Goal: Task Accomplishment & Management: Complete application form

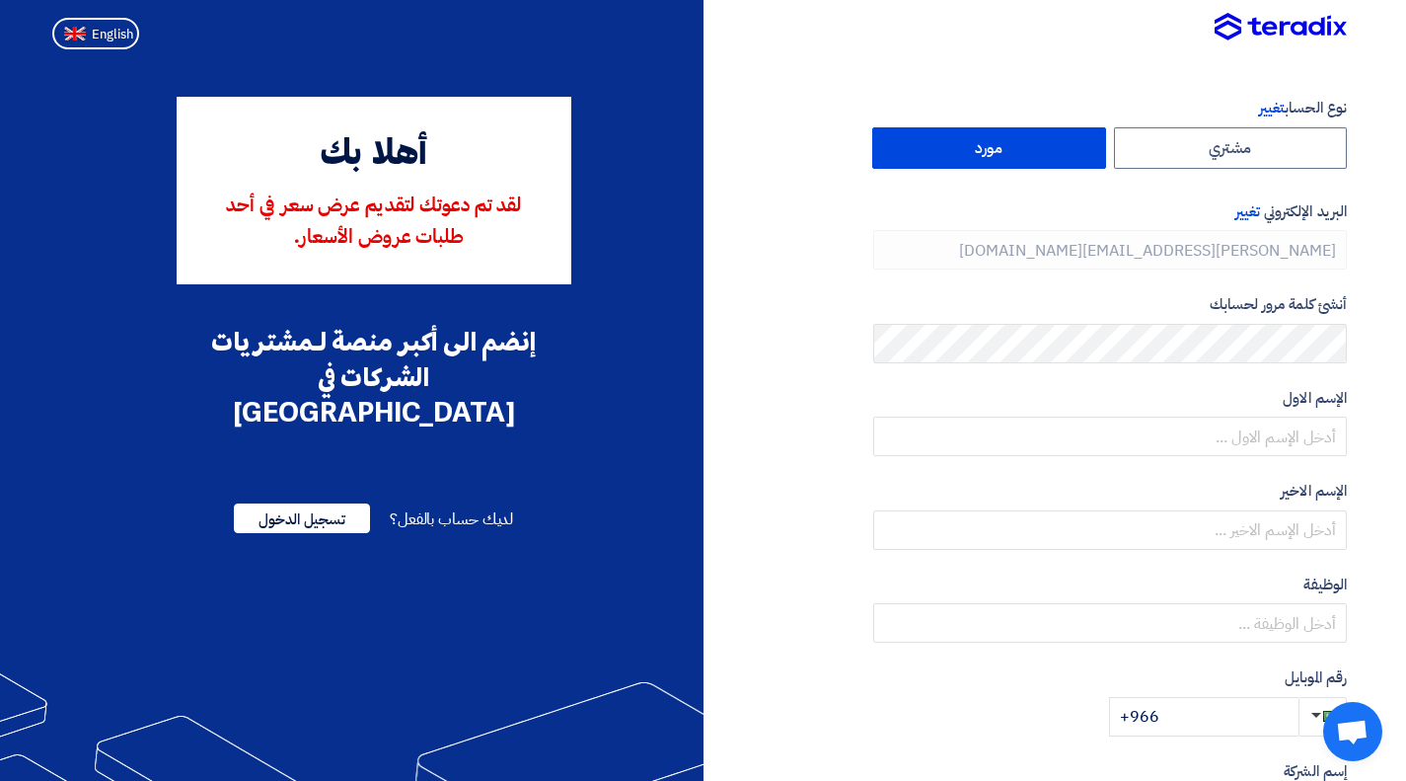
click at [967, 152] on label "مورد" at bounding box center [989, 147] width 234 height 41
click at [967, 152] on input "مورد" at bounding box center [989, 147] width 232 height 39
click at [990, 159] on label "مورد" at bounding box center [989, 147] width 234 height 41
click at [990, 159] on input "مورد" at bounding box center [989, 147] width 232 height 39
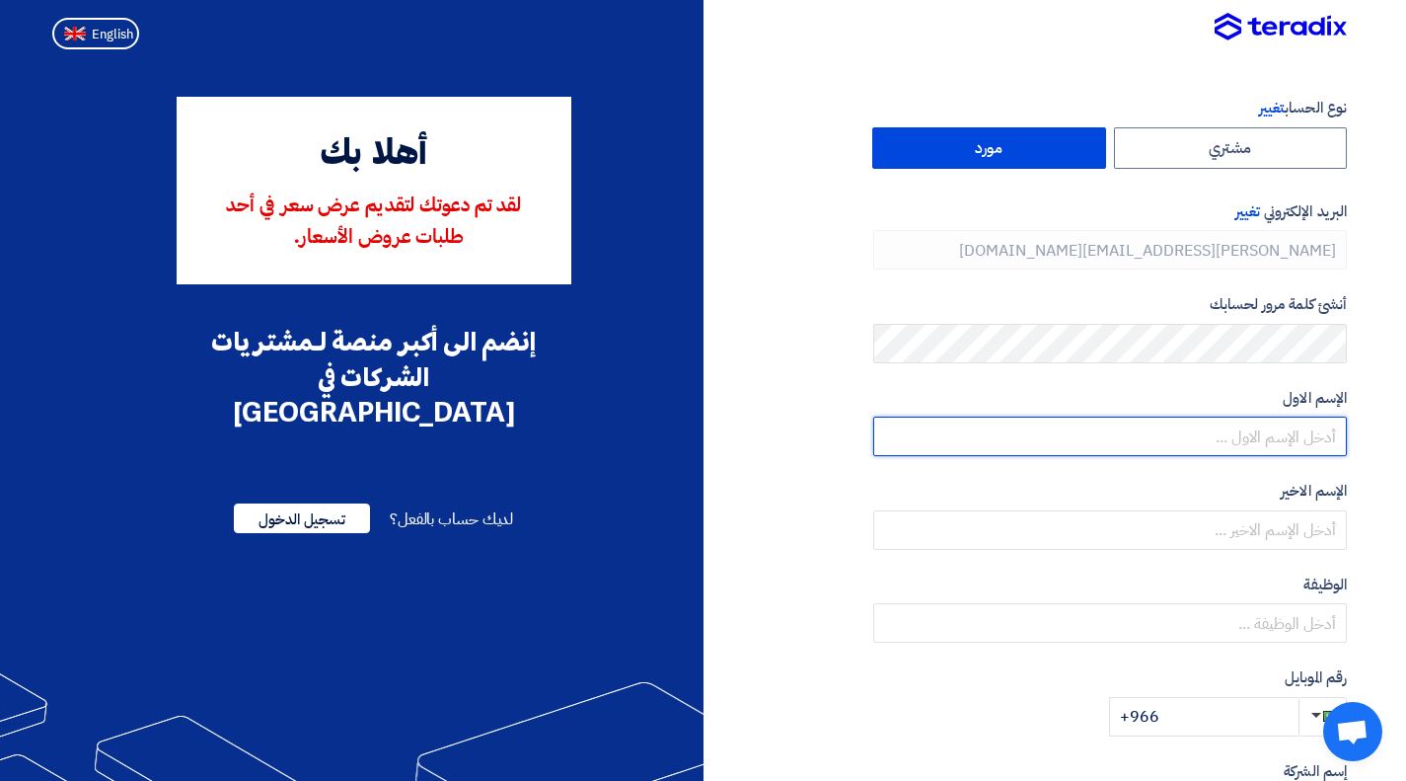
click at [1246, 436] on input "text" at bounding box center [1110, 435] width 474 height 39
type input "Ahmed"
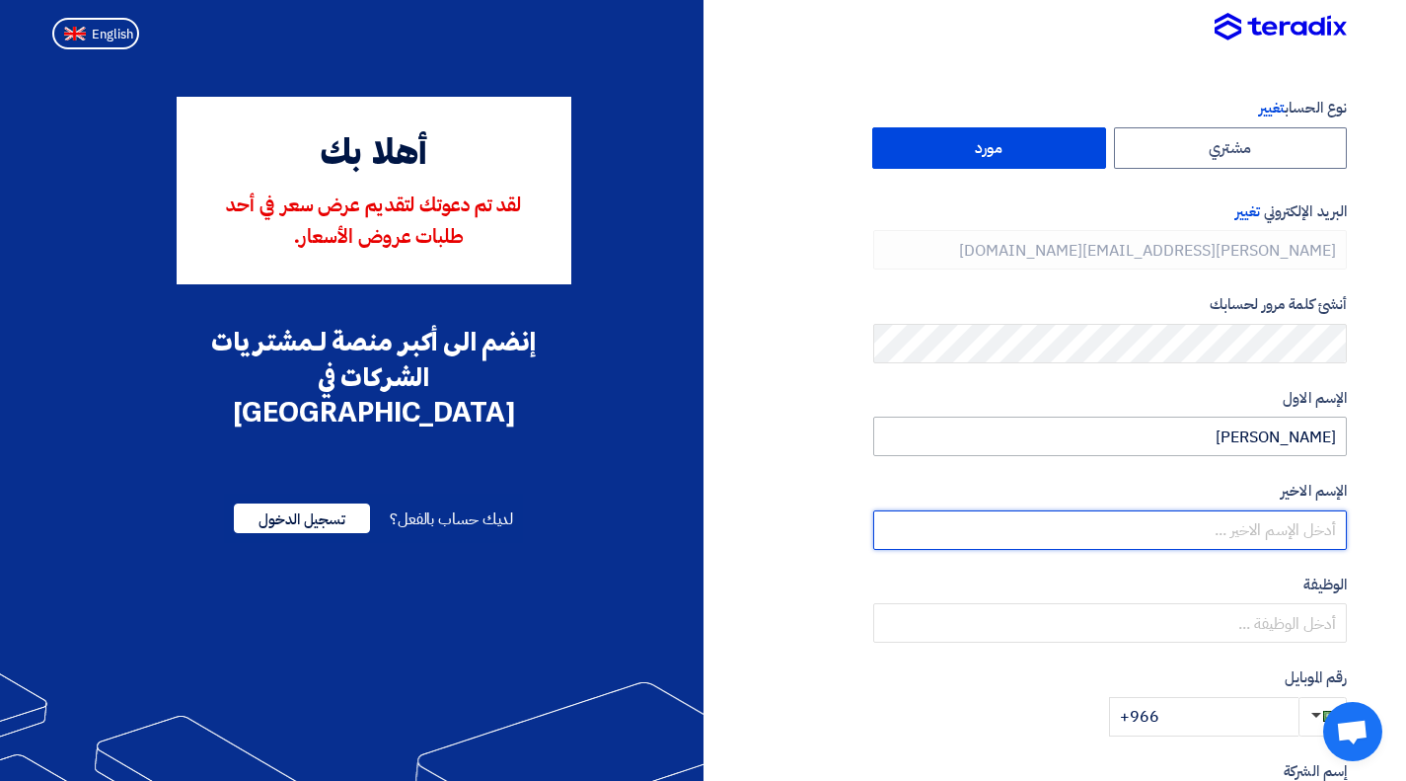
type input "Nazmy"
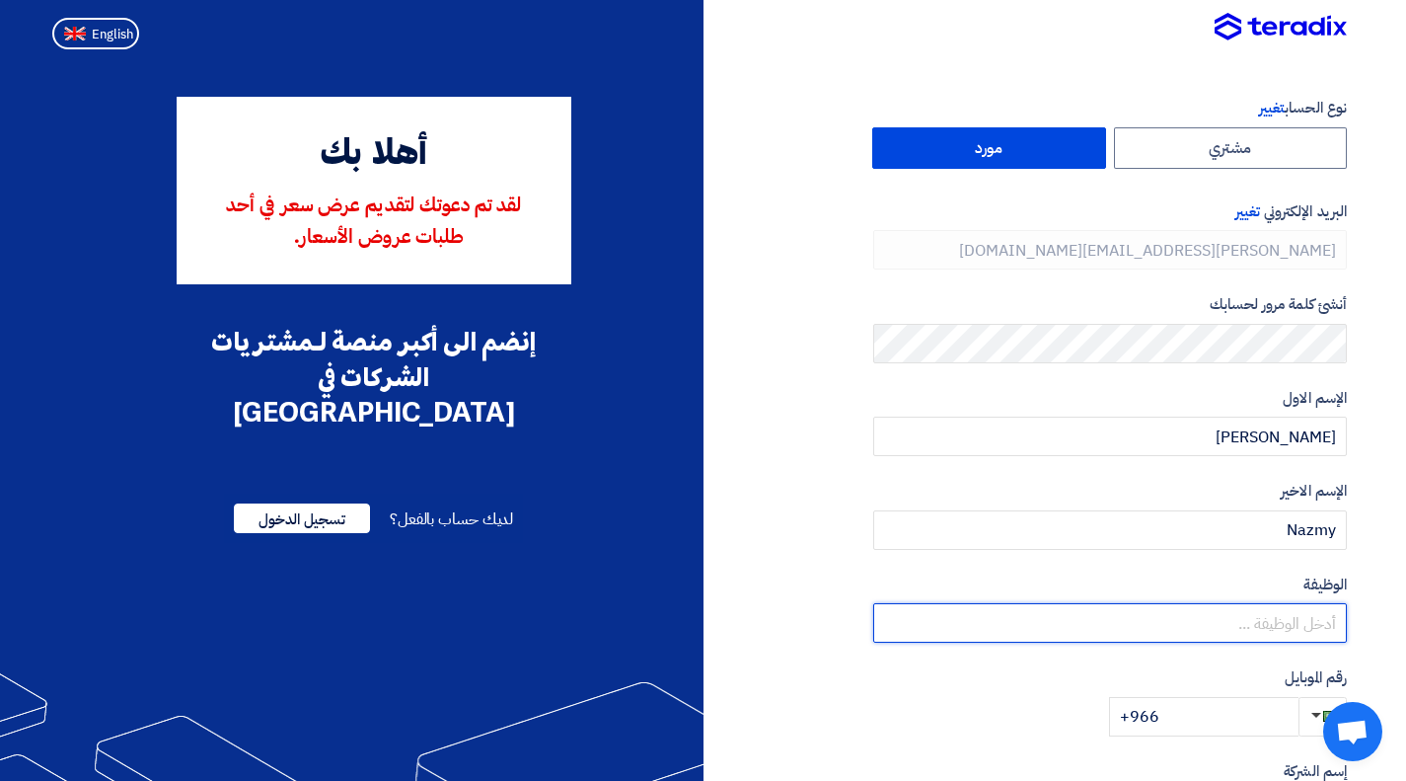
click at [1207, 624] on input "text" at bounding box center [1110, 622] width 474 height 39
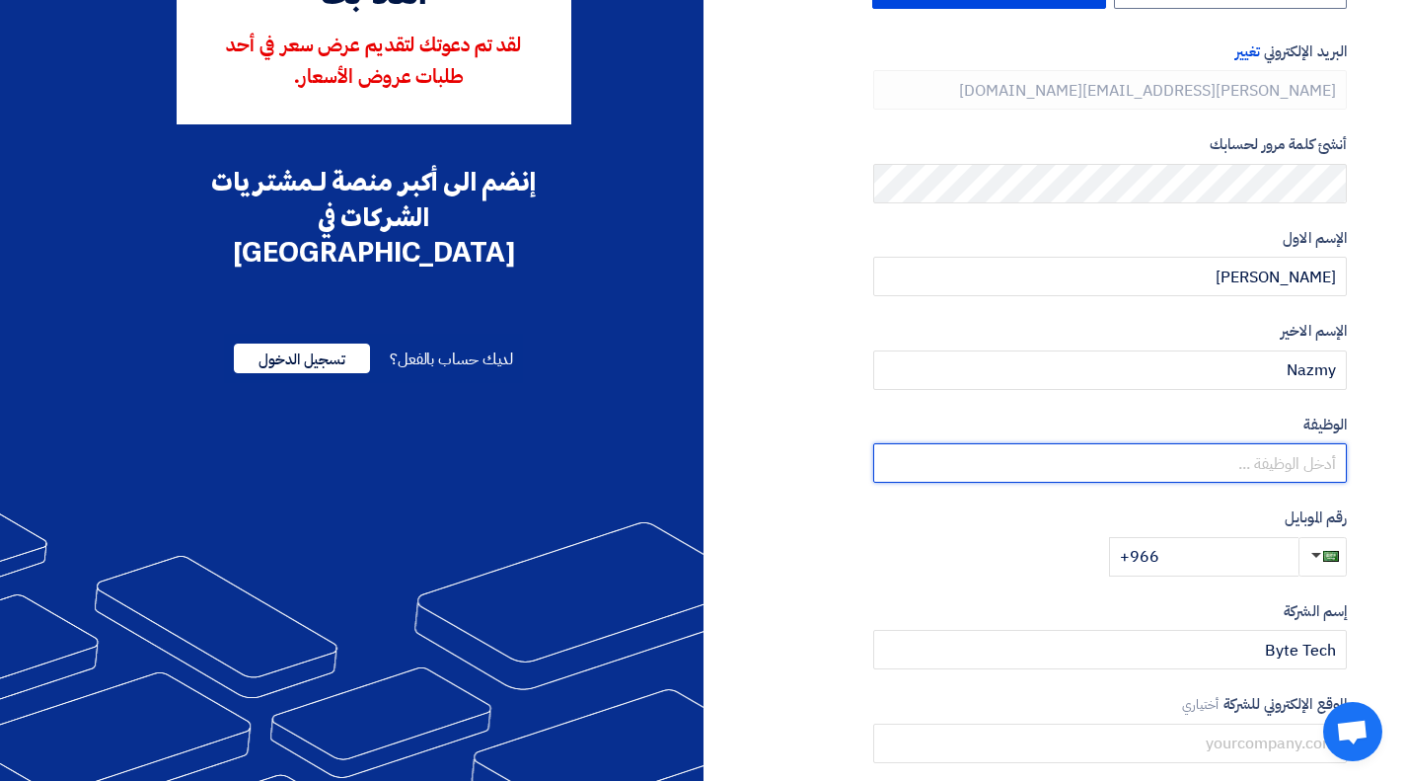
scroll to position [162, 0]
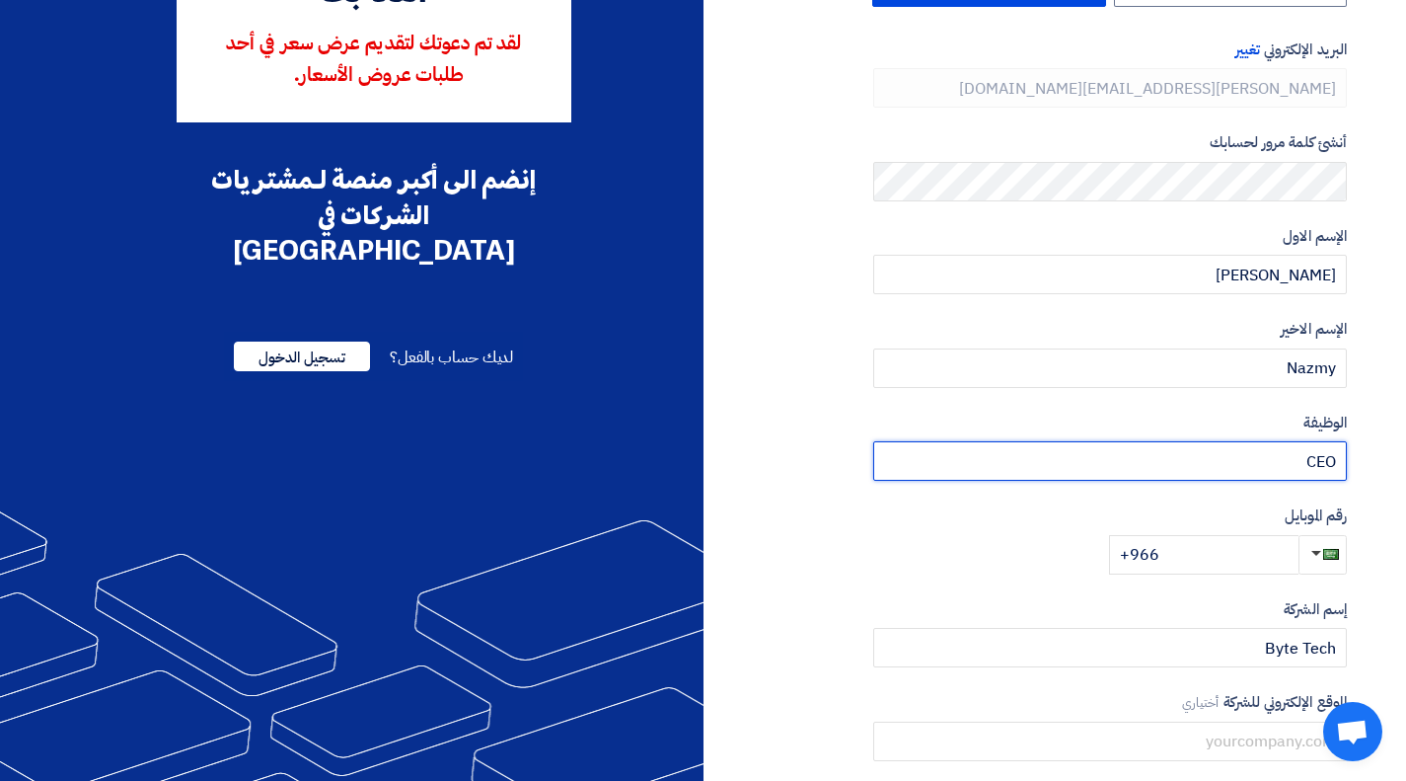
type input "CEO"
click at [1194, 564] on input "+966" at bounding box center [1203, 554] width 189 height 39
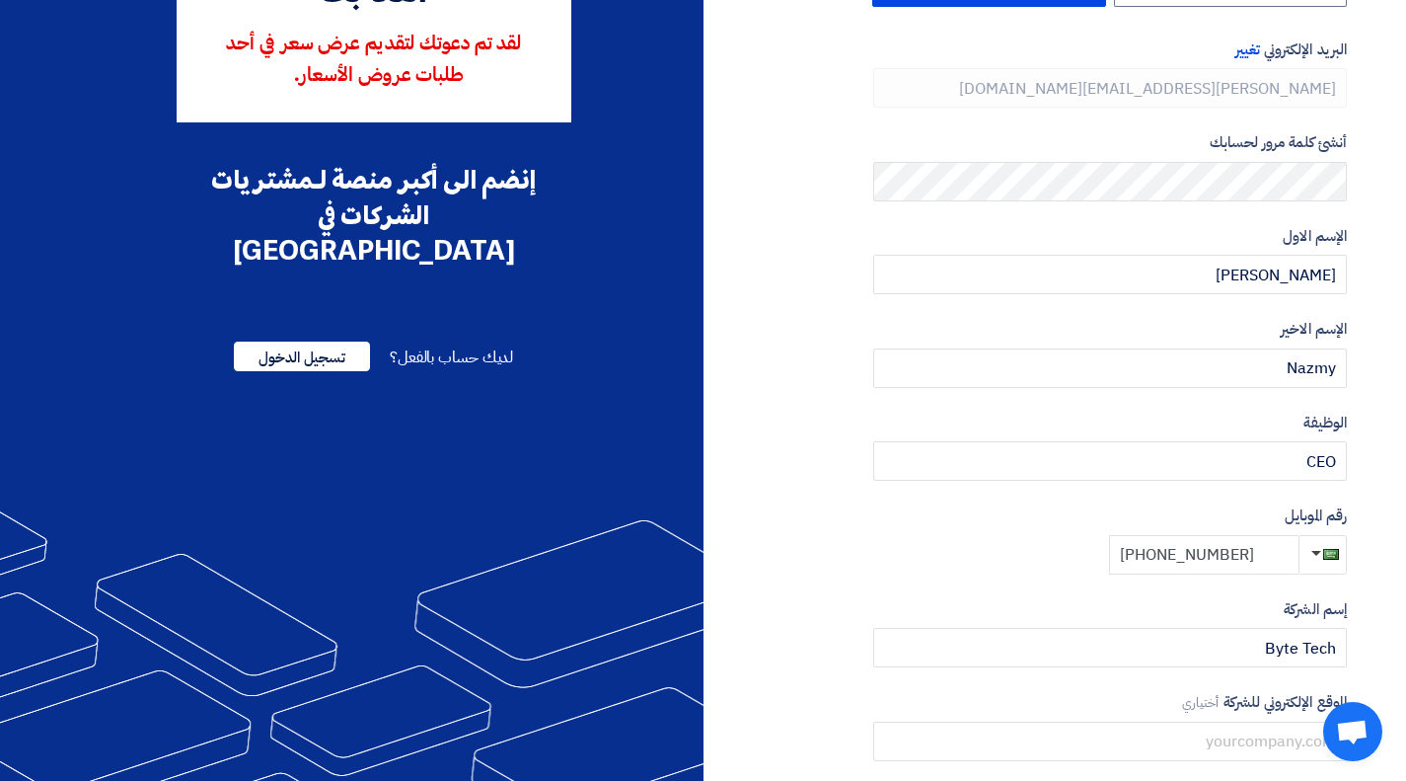
scroll to position [302, 0]
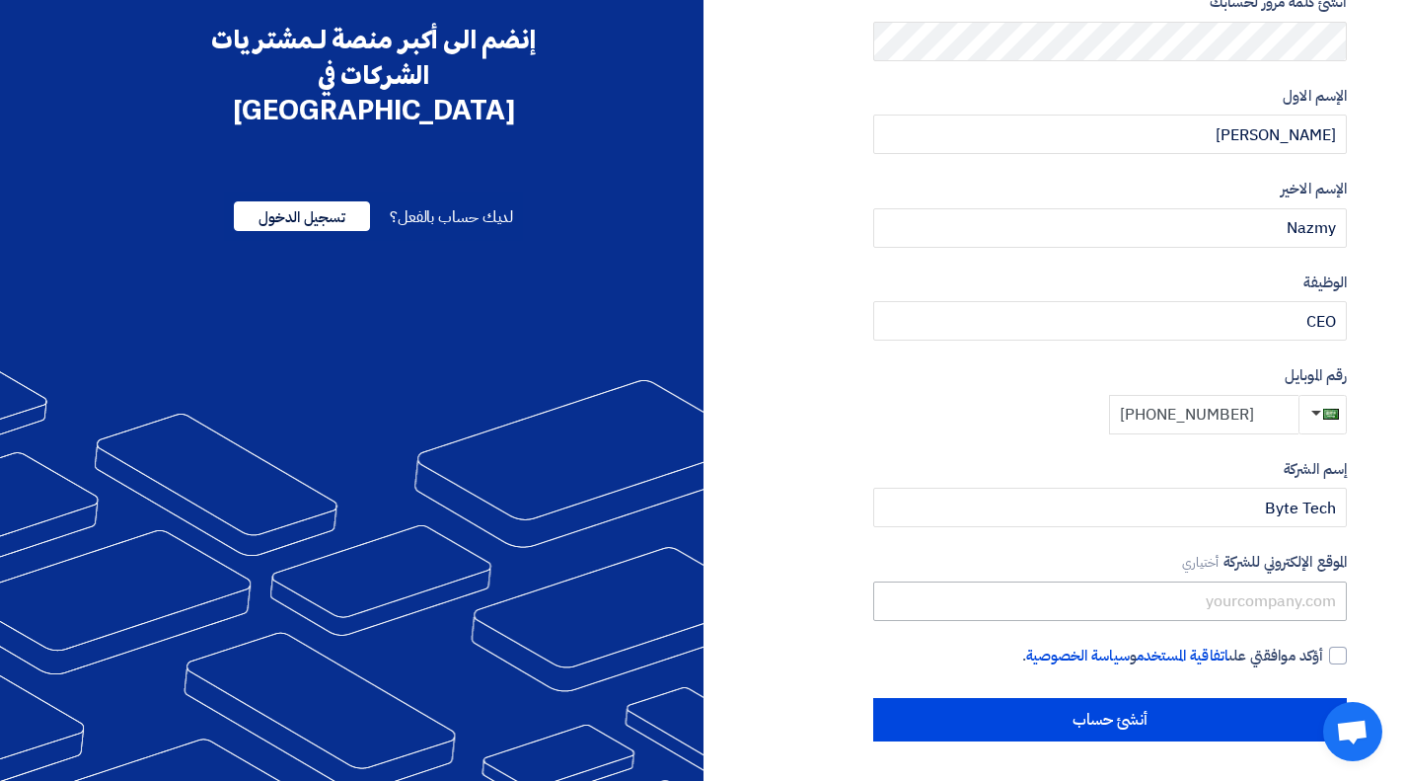
type input "+966 582122642"
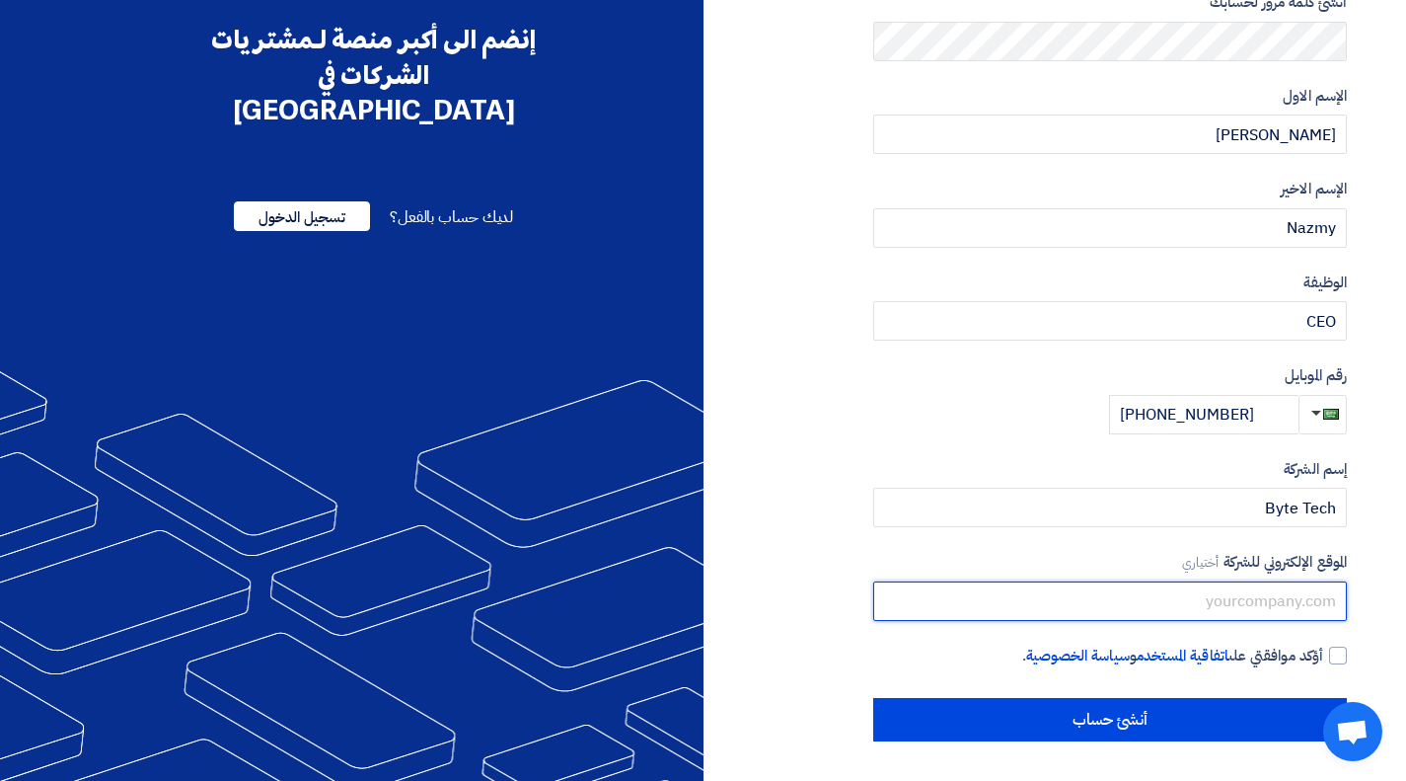
click at [1214, 609] on input "text" at bounding box center [1110, 600] width 474 height 39
click at [1247, 602] on input "https://byte-tech.co" at bounding box center [1110, 600] width 474 height 39
type input "https://www.byte-tech.co"
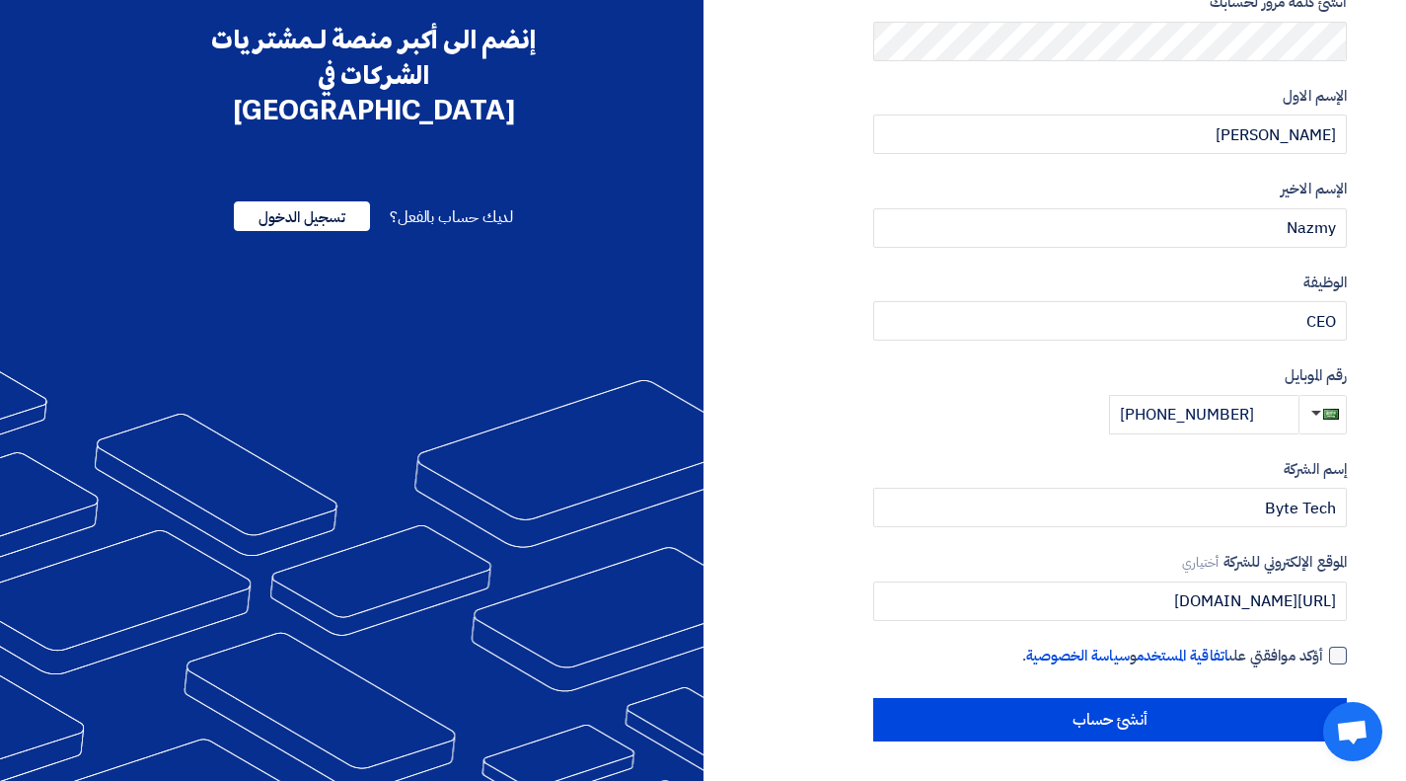
click at [1334, 650] on div at bounding box center [1338, 655] width 18 height 18
click at [1323, 650] on input "أؤكد موافقتي على اتفاقية المستخدم و سياسة الخصوصية ." at bounding box center [1087, 663] width 474 height 39
checkbox input "true"
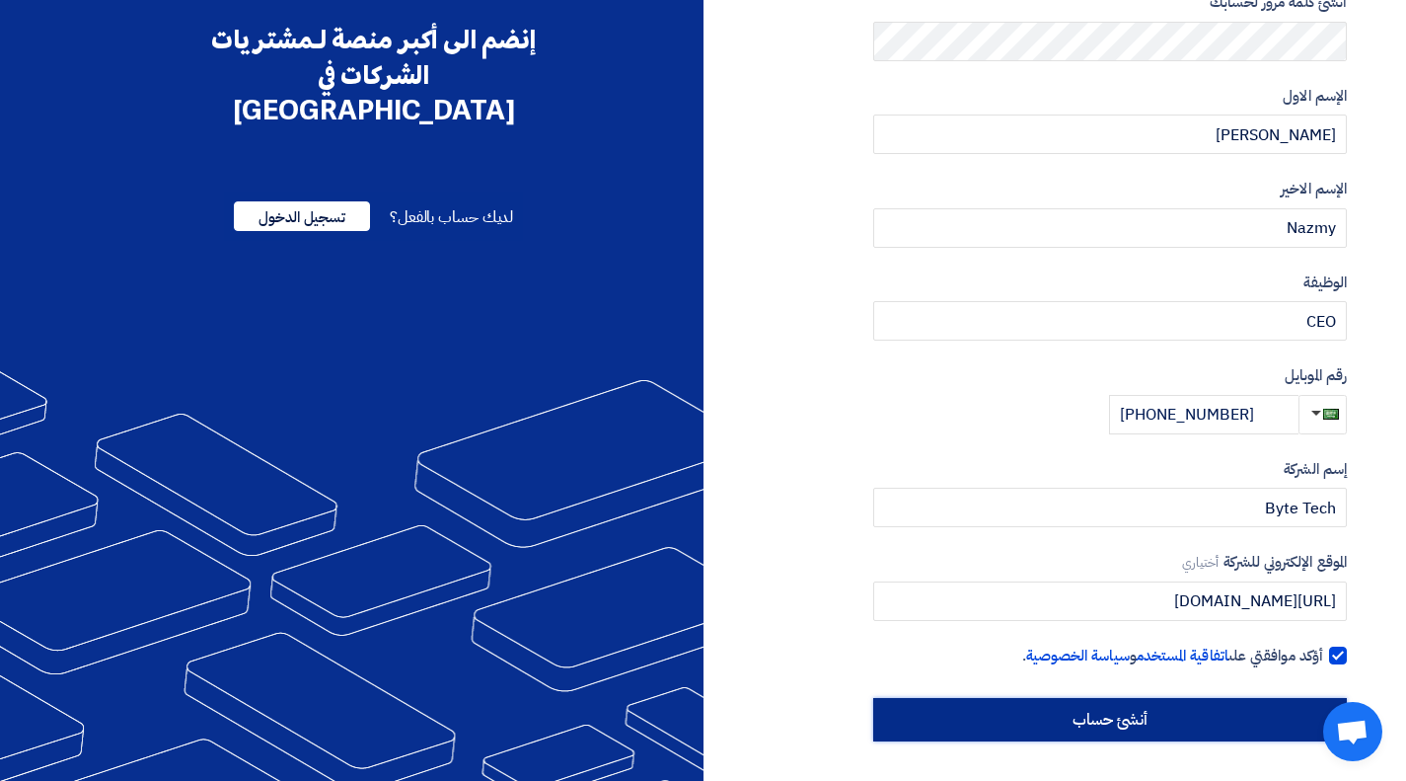
click at [1078, 729] on input "أنشئ حساب" at bounding box center [1110, 719] width 474 height 43
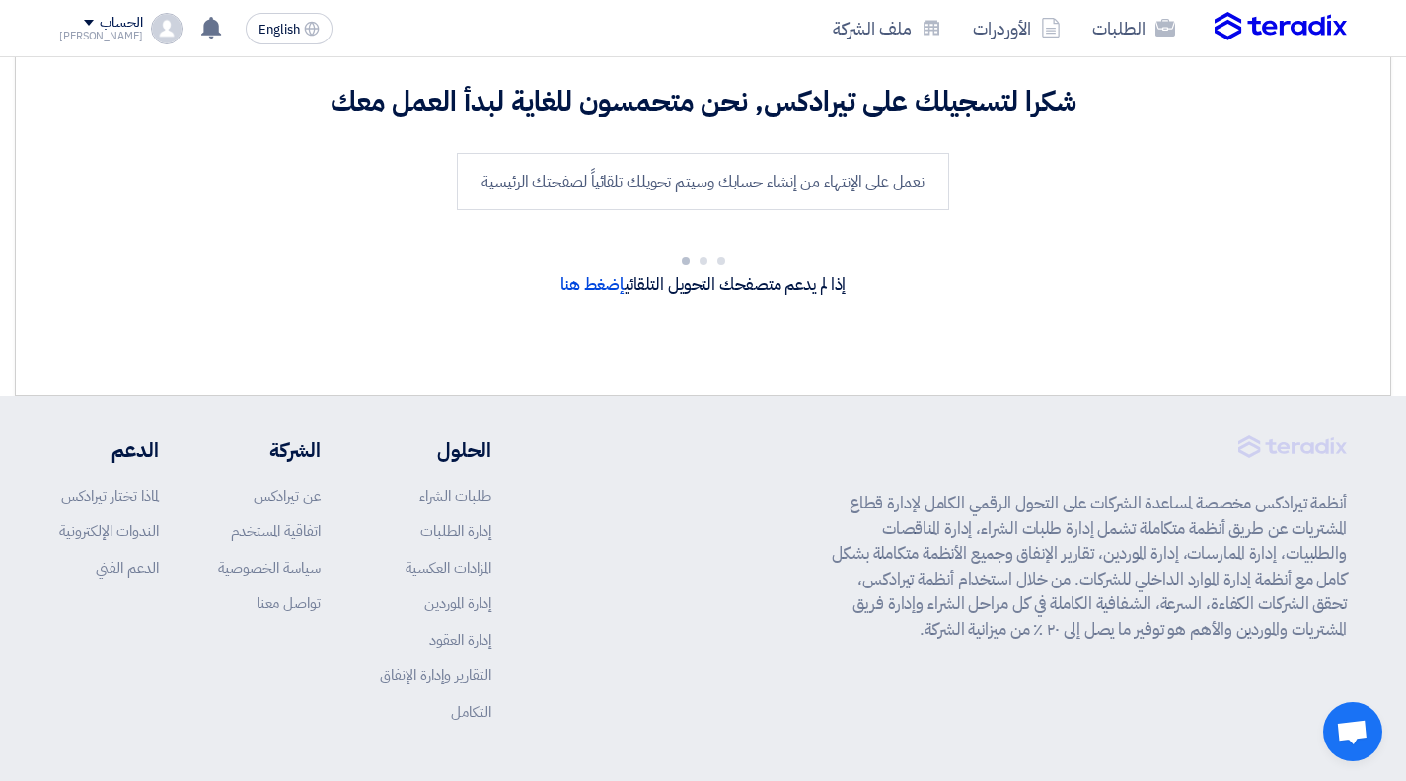
scroll to position [234, 0]
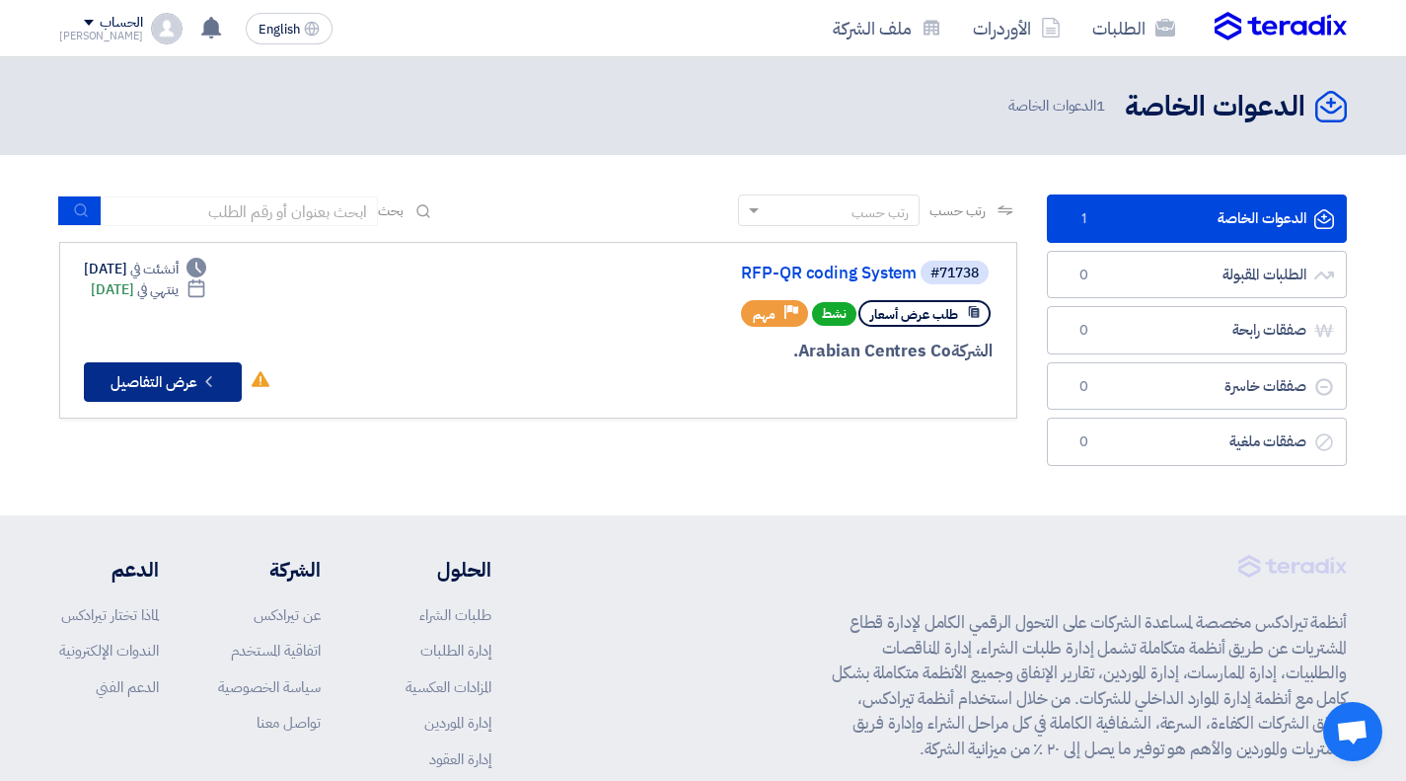
click at [231, 384] on button "Check details عرض التفاصيل" at bounding box center [163, 381] width 158 height 39
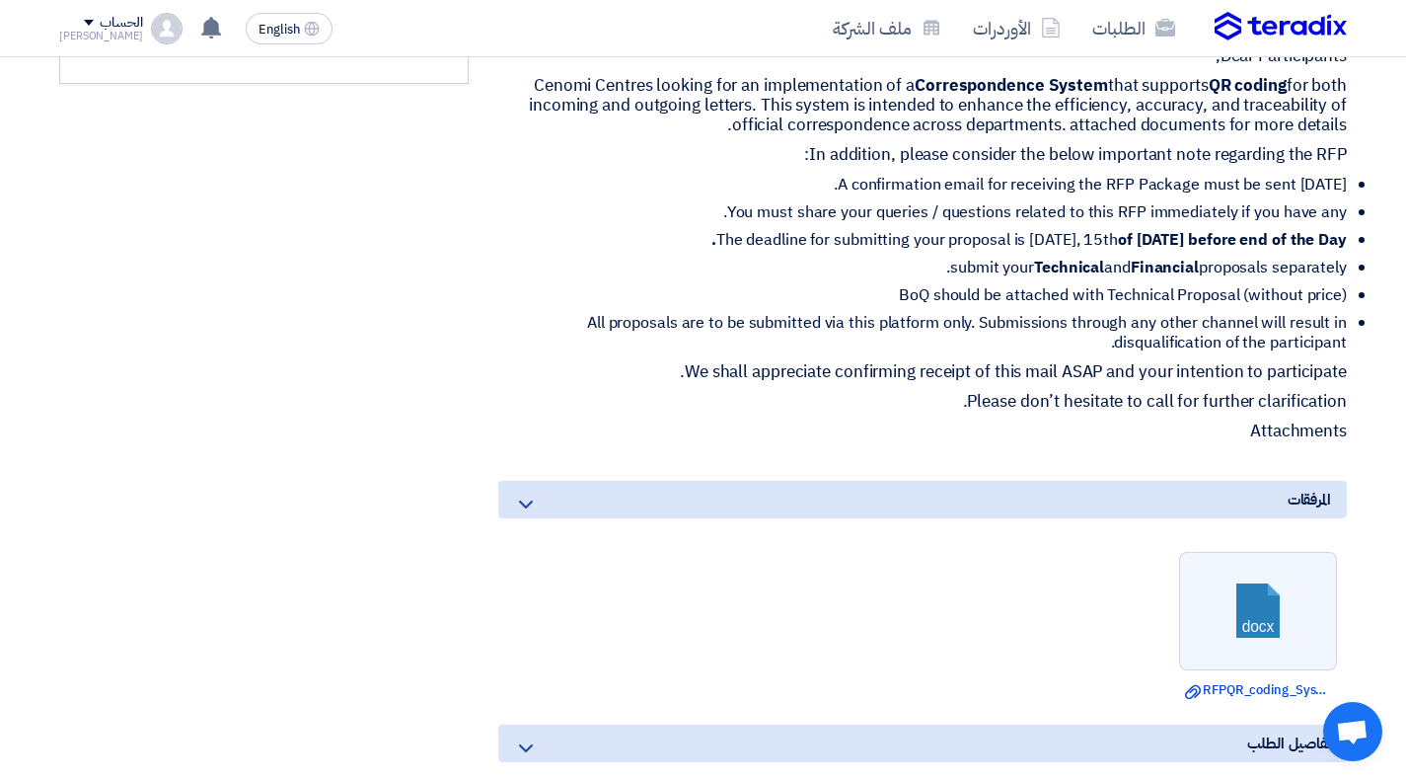
scroll to position [859, 0]
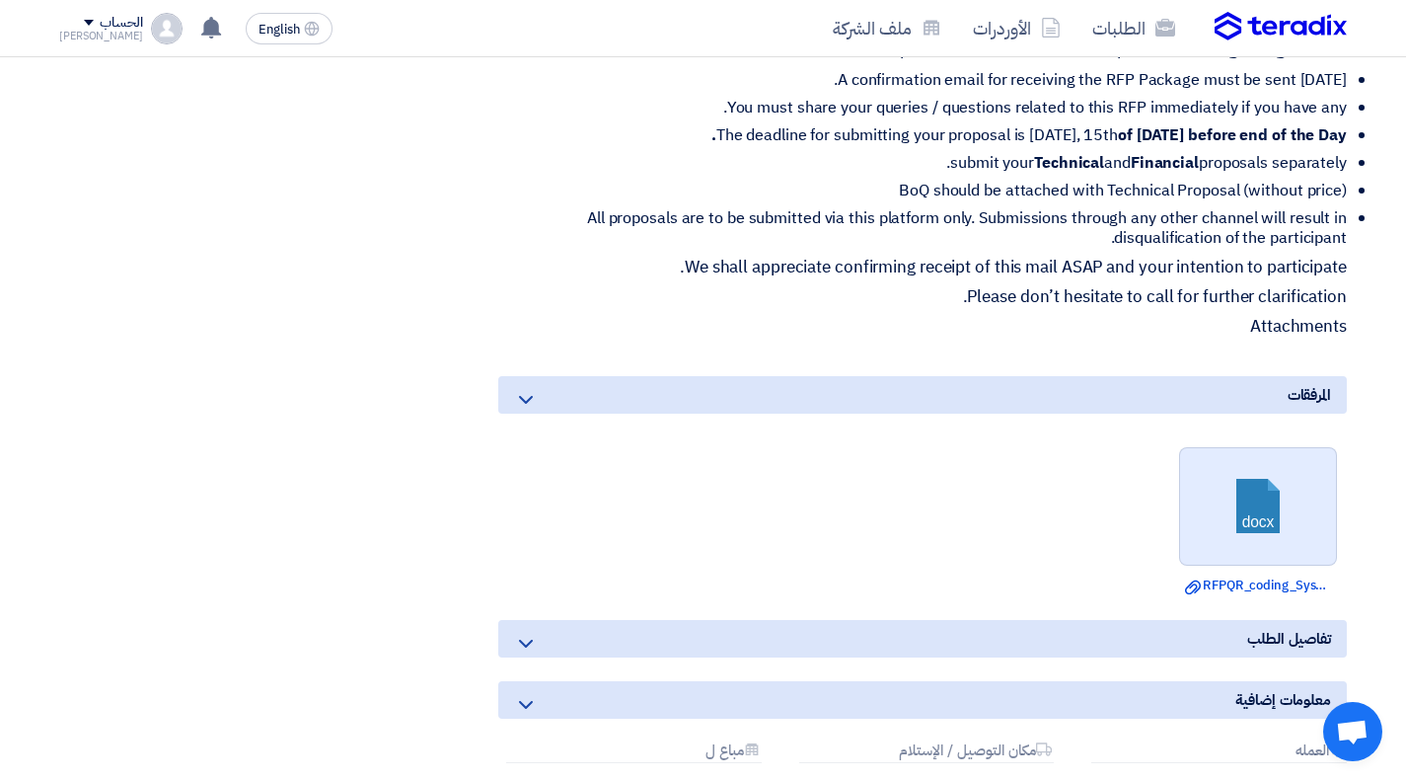
click at [1237, 497] on link at bounding box center [1259, 507] width 158 height 118
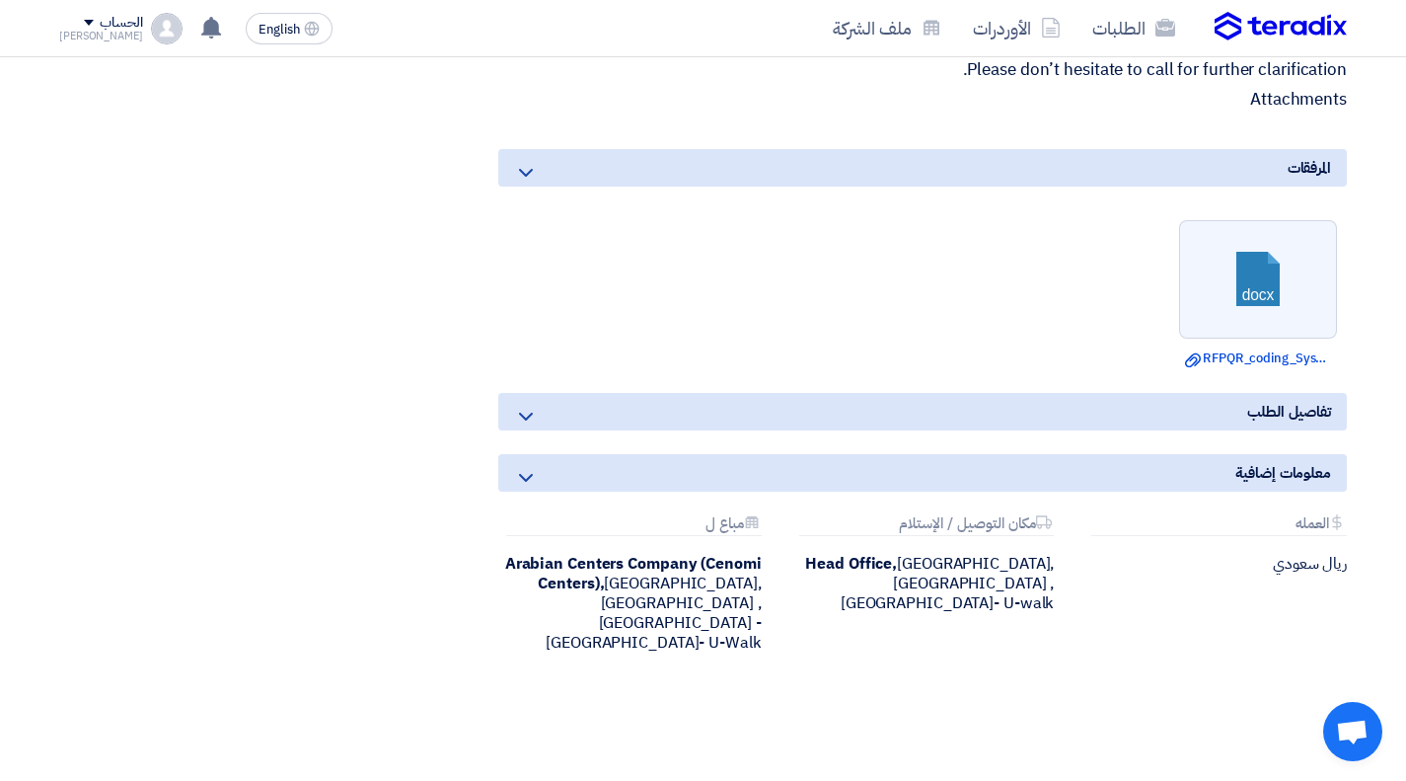
scroll to position [1087, 0]
click at [528, 404] on icon at bounding box center [526, 416] width 24 height 24
click at [523, 404] on icon at bounding box center [526, 416] width 24 height 24
click at [530, 404] on icon at bounding box center [526, 416] width 24 height 24
click at [870, 453] on div "معلومات إضافية" at bounding box center [922, 471] width 849 height 37
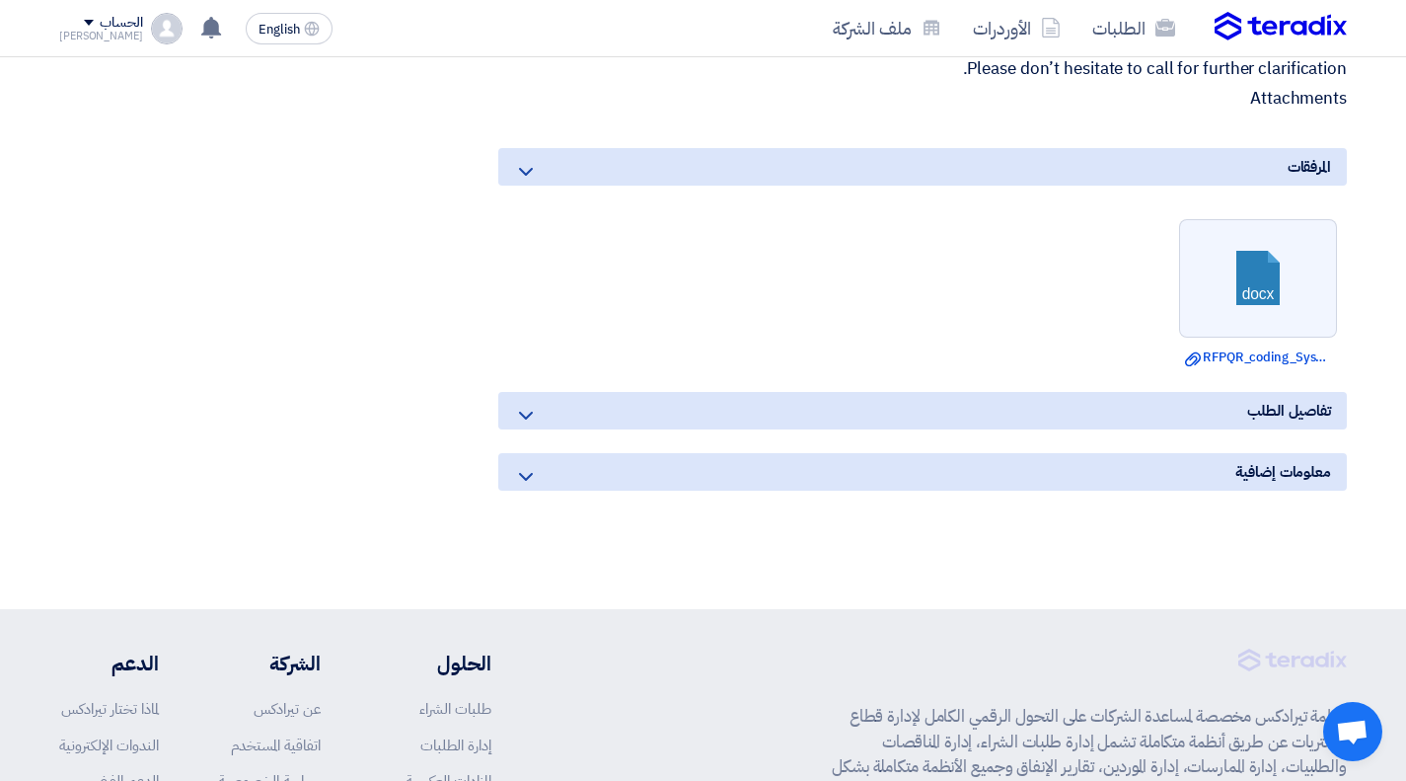
click at [768, 392] on div "تفاصيل الطلب" at bounding box center [922, 410] width 849 height 37
click at [546, 453] on div "معلومات إضافية" at bounding box center [922, 471] width 849 height 37
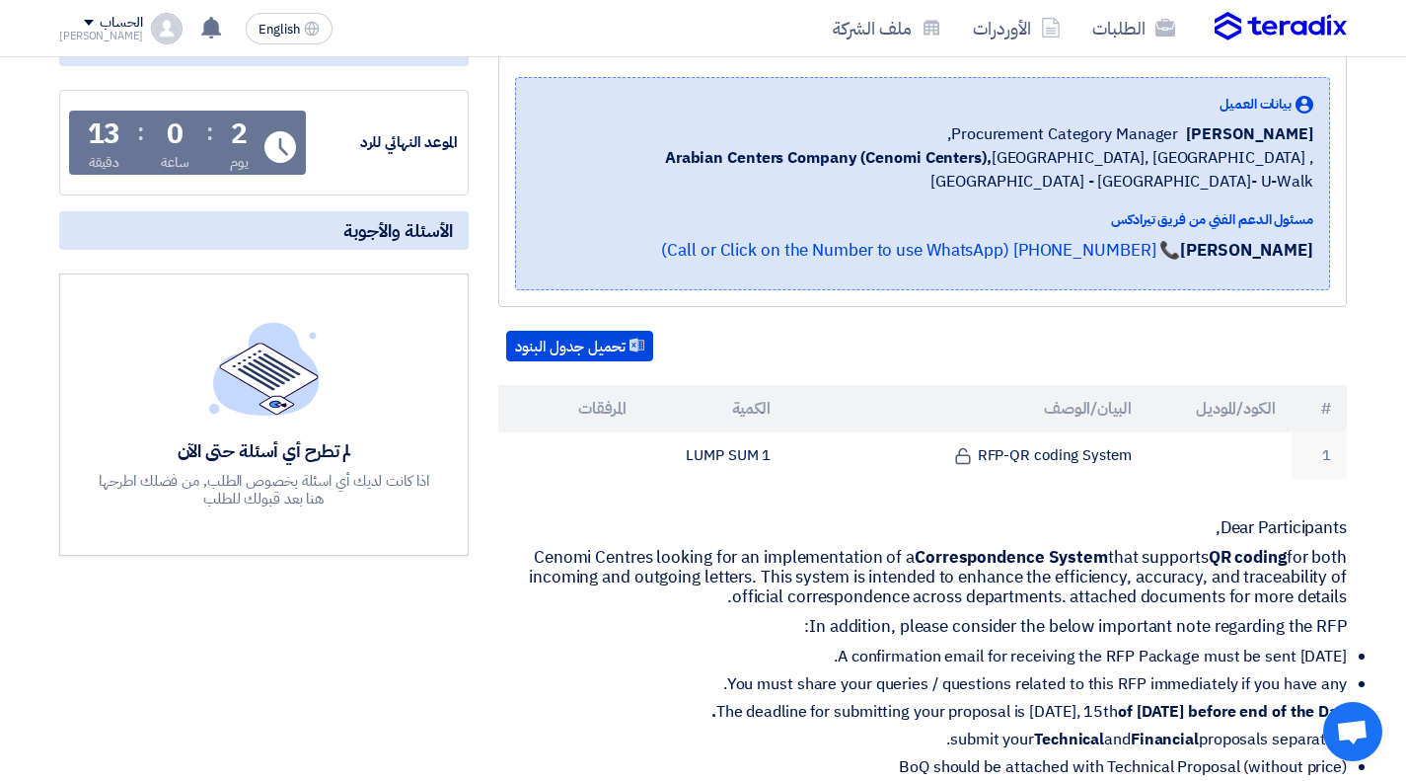
scroll to position [282, 0]
click at [605, 332] on button "تحميل جدول البنود" at bounding box center [579, 348] width 147 height 32
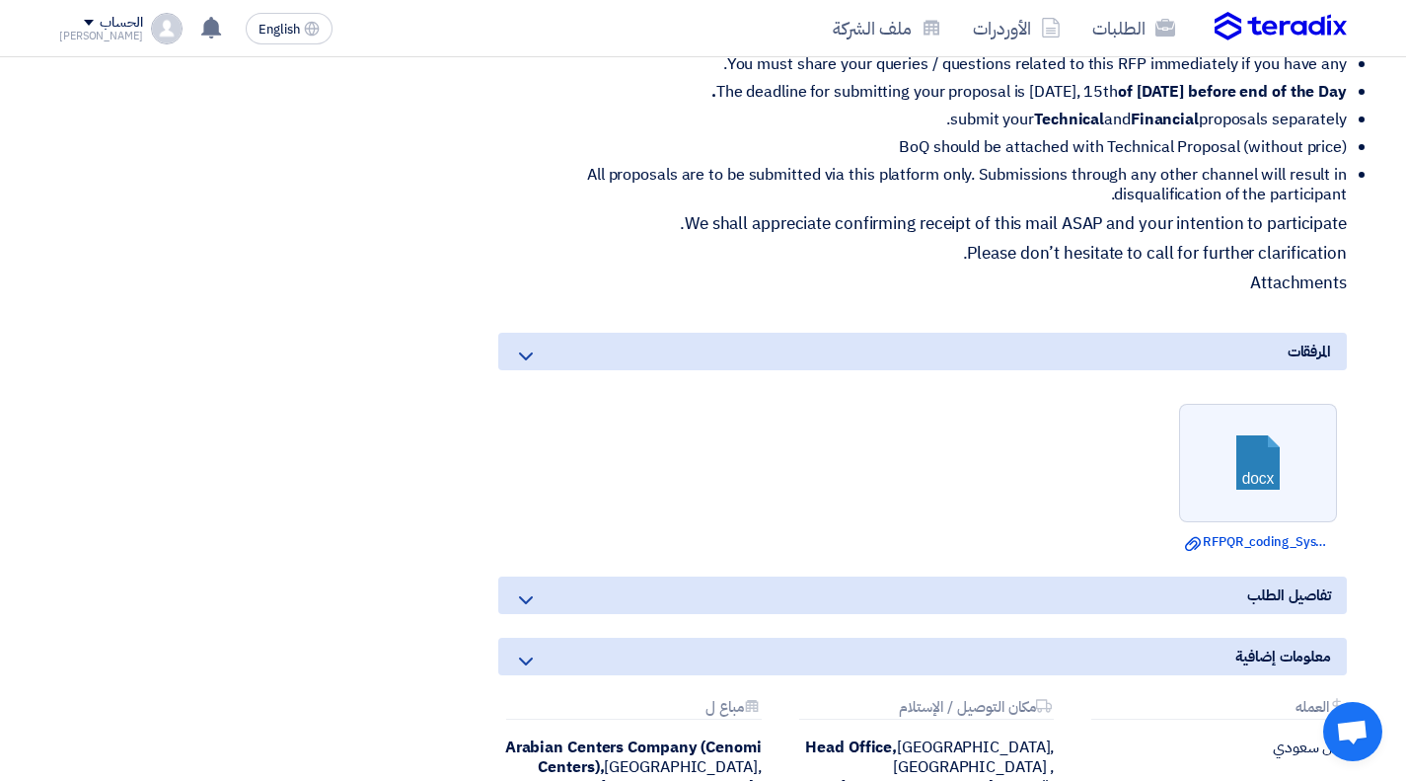
scroll to position [904, 0]
click at [1199, 536] on use at bounding box center [1193, 543] width 16 height 14
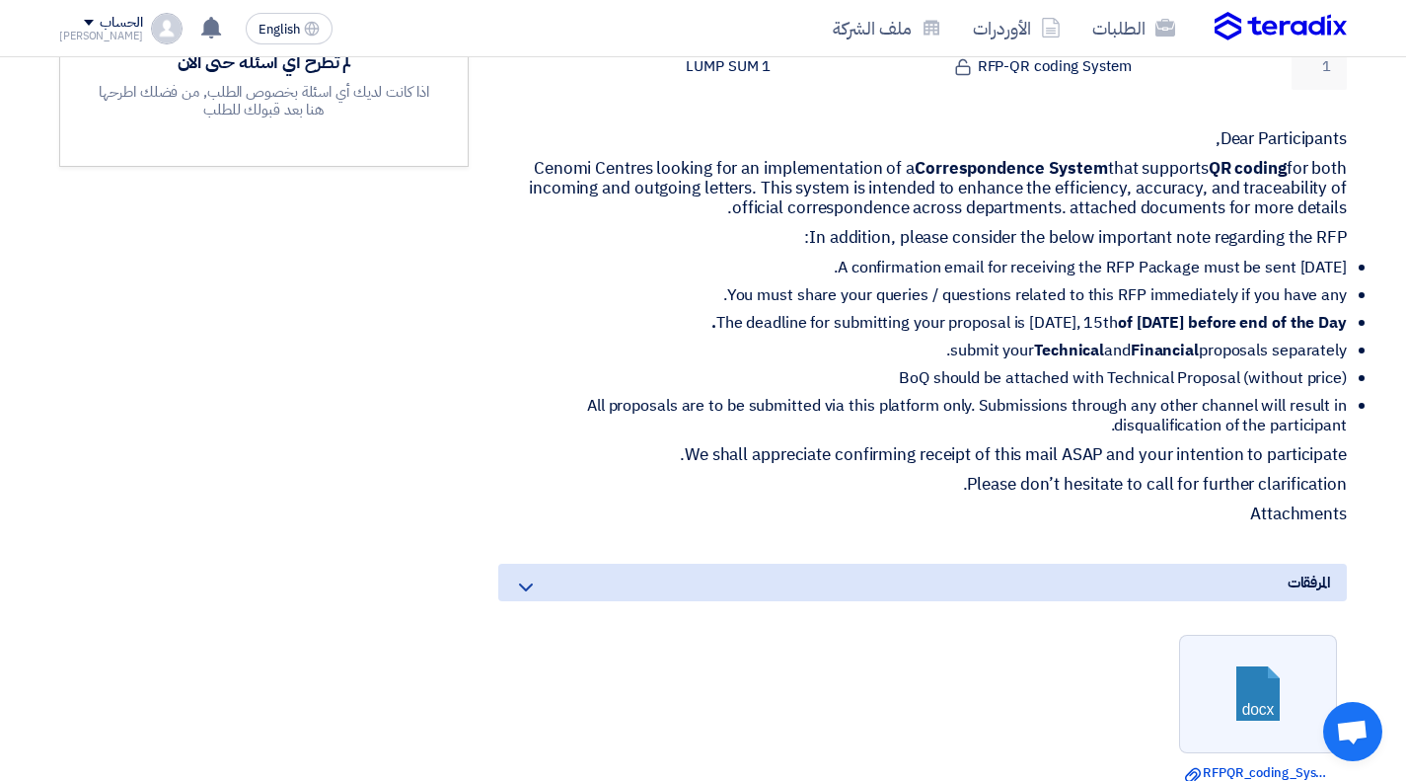
scroll to position [662, 0]
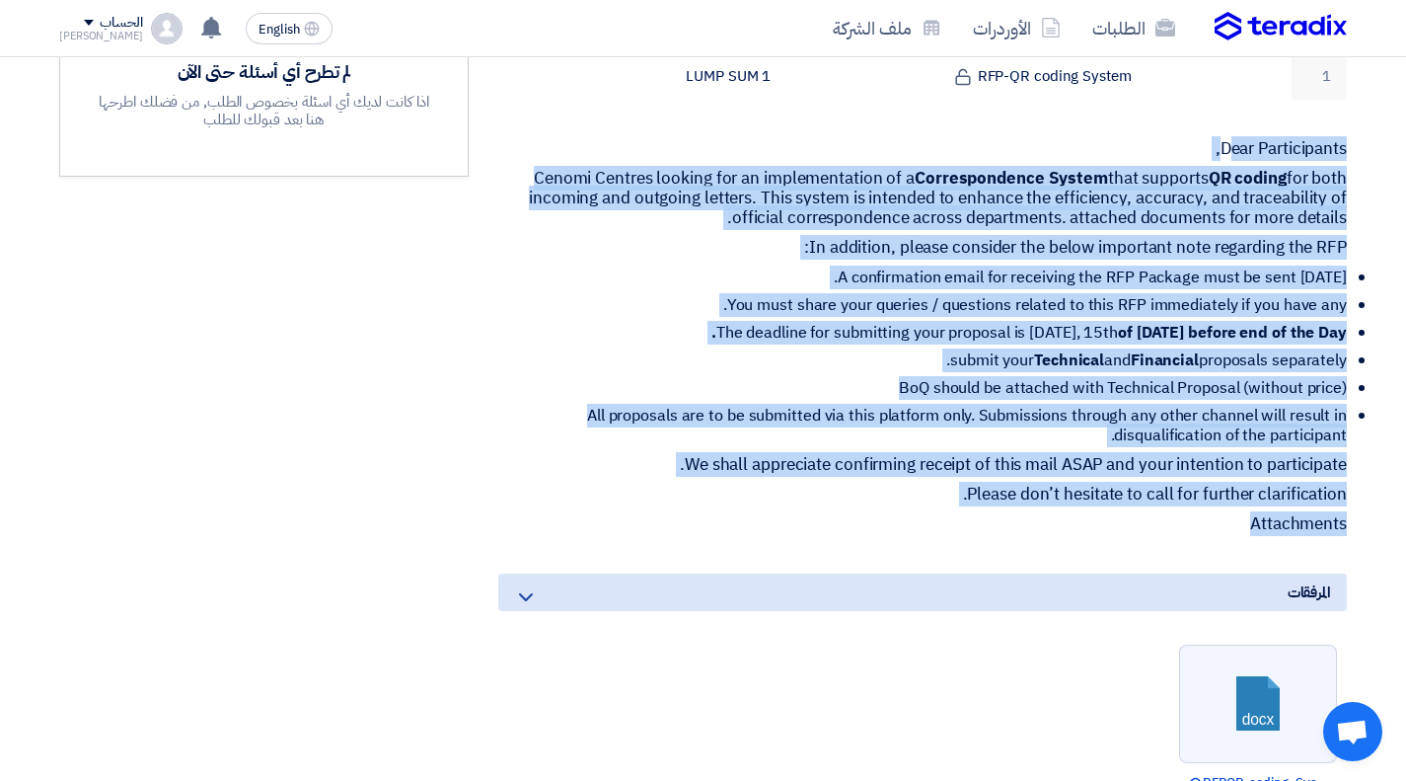
drag, startPoint x: 1247, startPoint y: 500, endPoint x: 1227, endPoint y: 120, distance: 380.5
click at [1227, 139] on div "Dear Participants, Cenomi Centres looking for an implementation of a Correspond…" at bounding box center [922, 336] width 849 height 395
copy div "Dear Participants, Cenomi Centres looking for an implementation of a Correspond…"
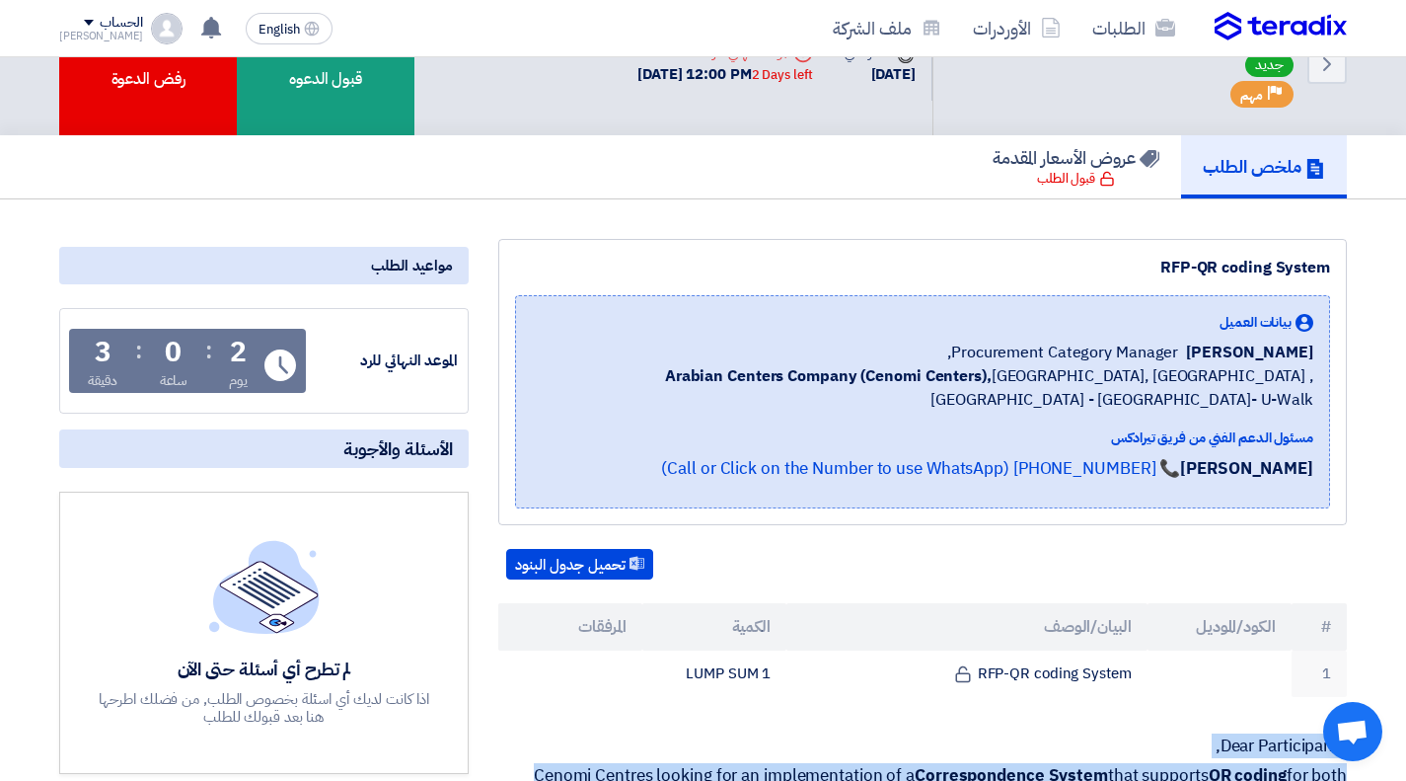
scroll to position [66, 0]
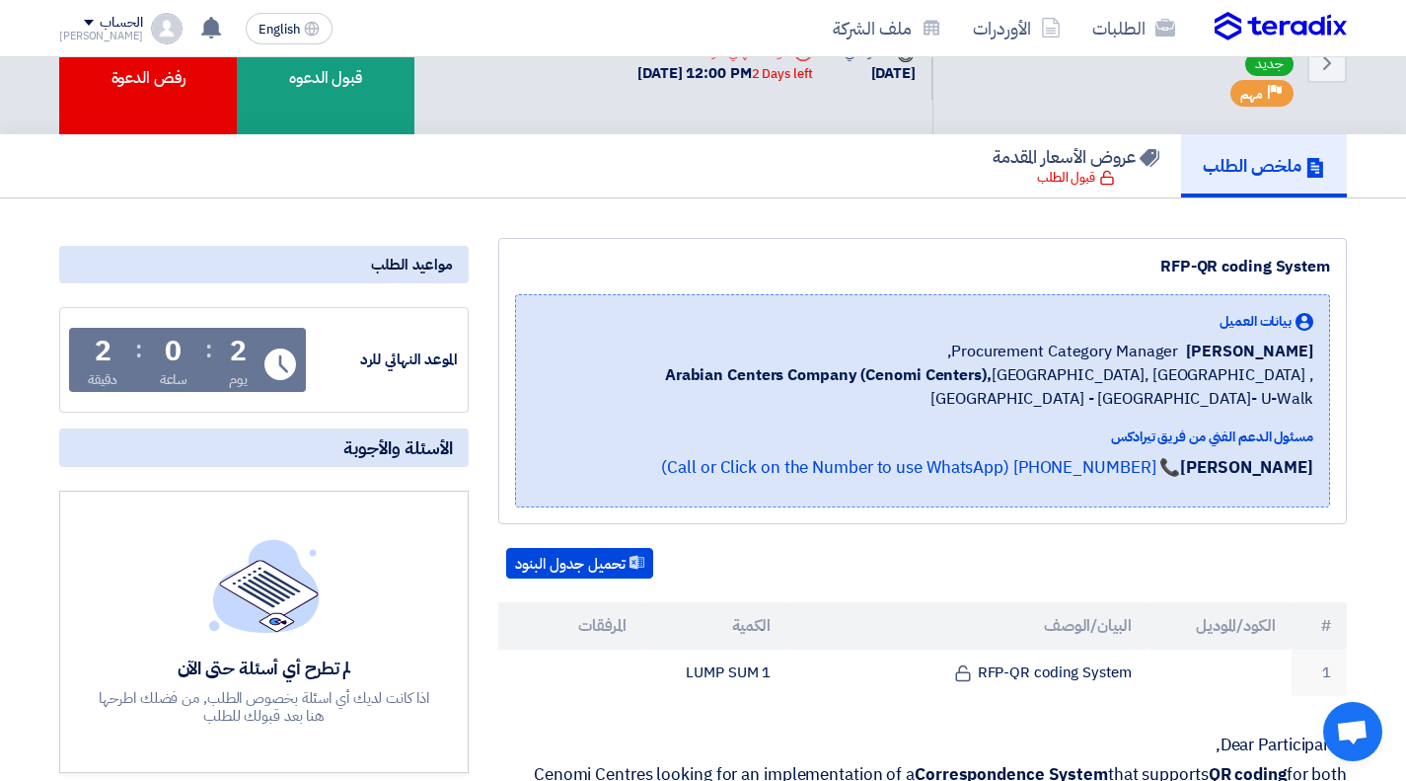
click at [1190, 348] on span "Alanoud Alhuriesh" at bounding box center [1249, 351] width 127 height 24
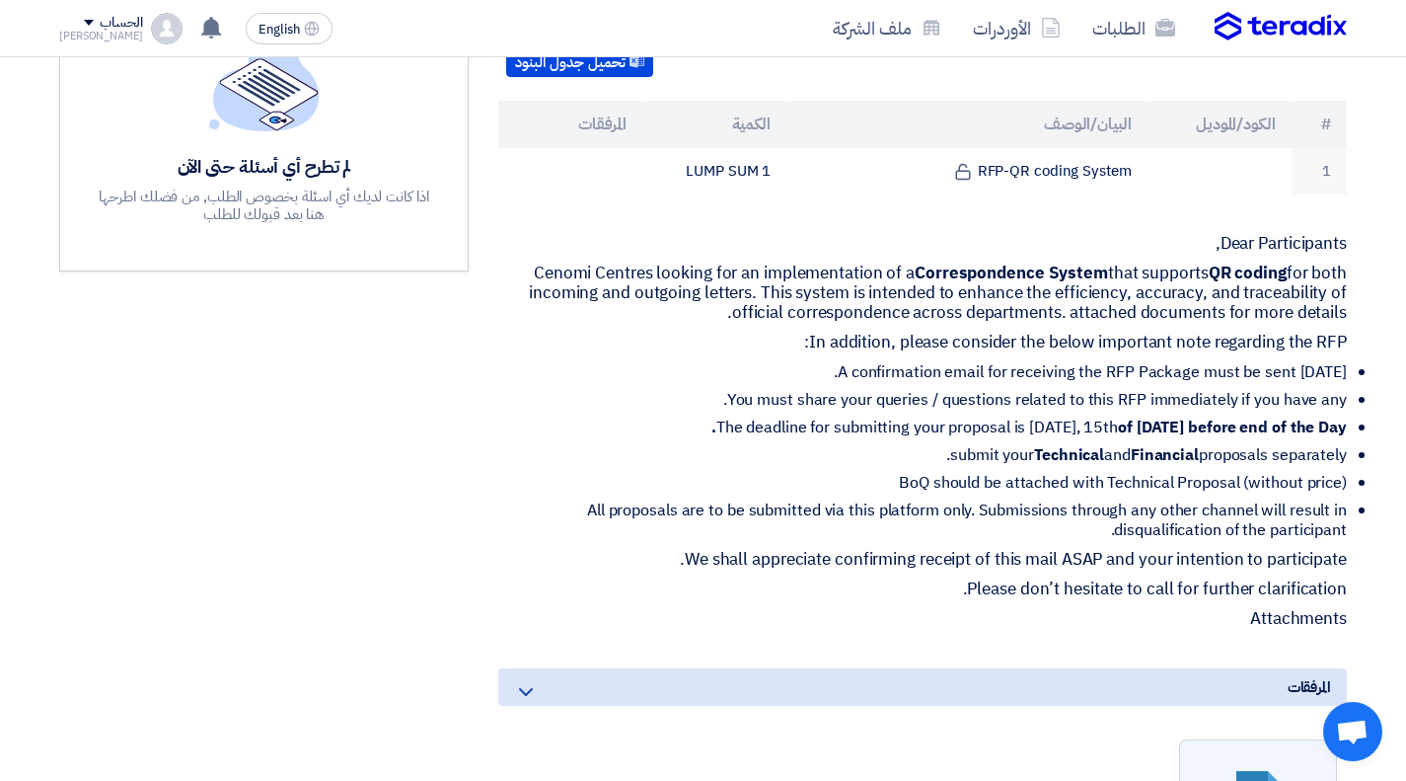
scroll to position [568, 0]
click at [1028, 416] on li "The deadline for submitting your proposal is Sunday, 15th of October 2025 befor…" at bounding box center [930, 426] width 833 height 20
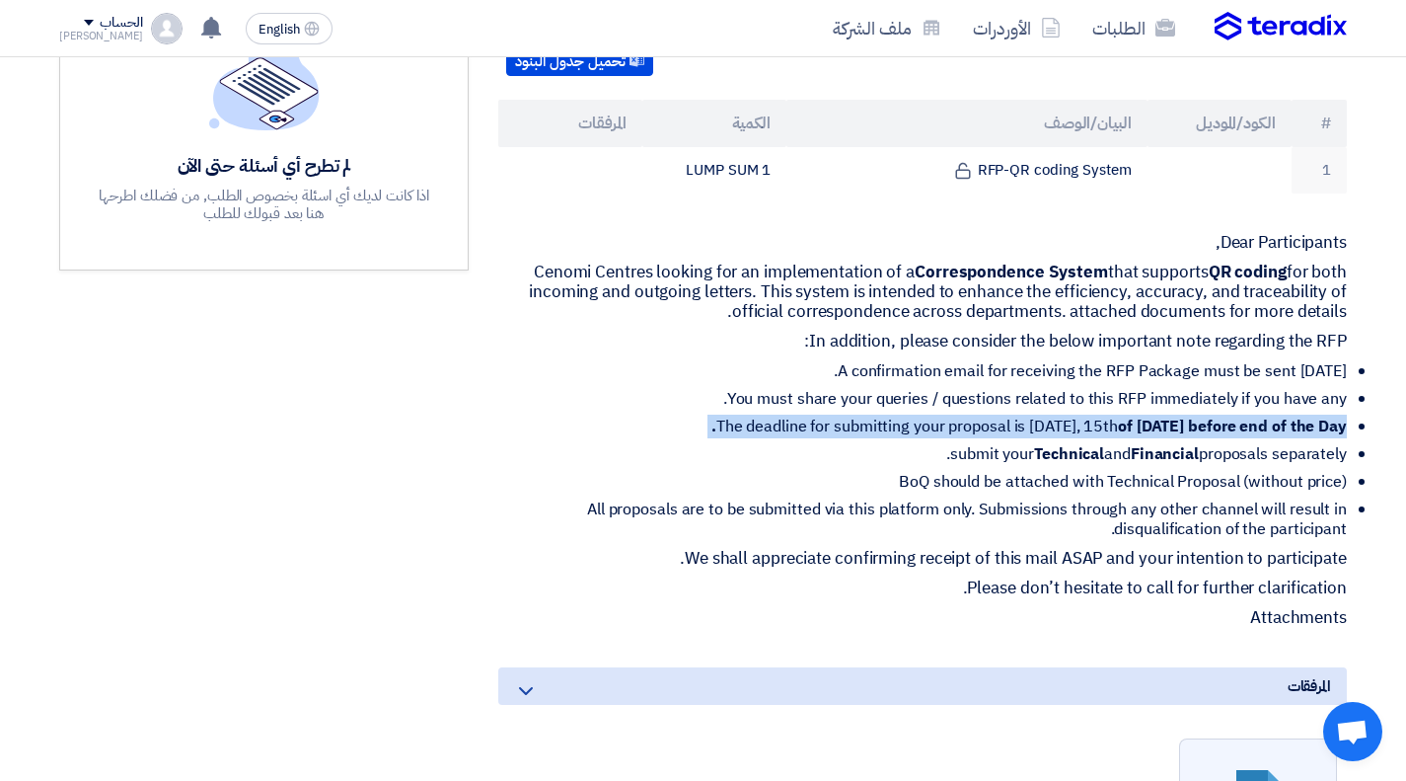
click at [1028, 416] on li "The deadline for submitting your proposal is Sunday, 15th of October 2025 befor…" at bounding box center [930, 426] width 833 height 20
click at [875, 416] on li "The deadline for submitting your proposal is Sunday, 15th of October 2025 befor…" at bounding box center [930, 426] width 833 height 20
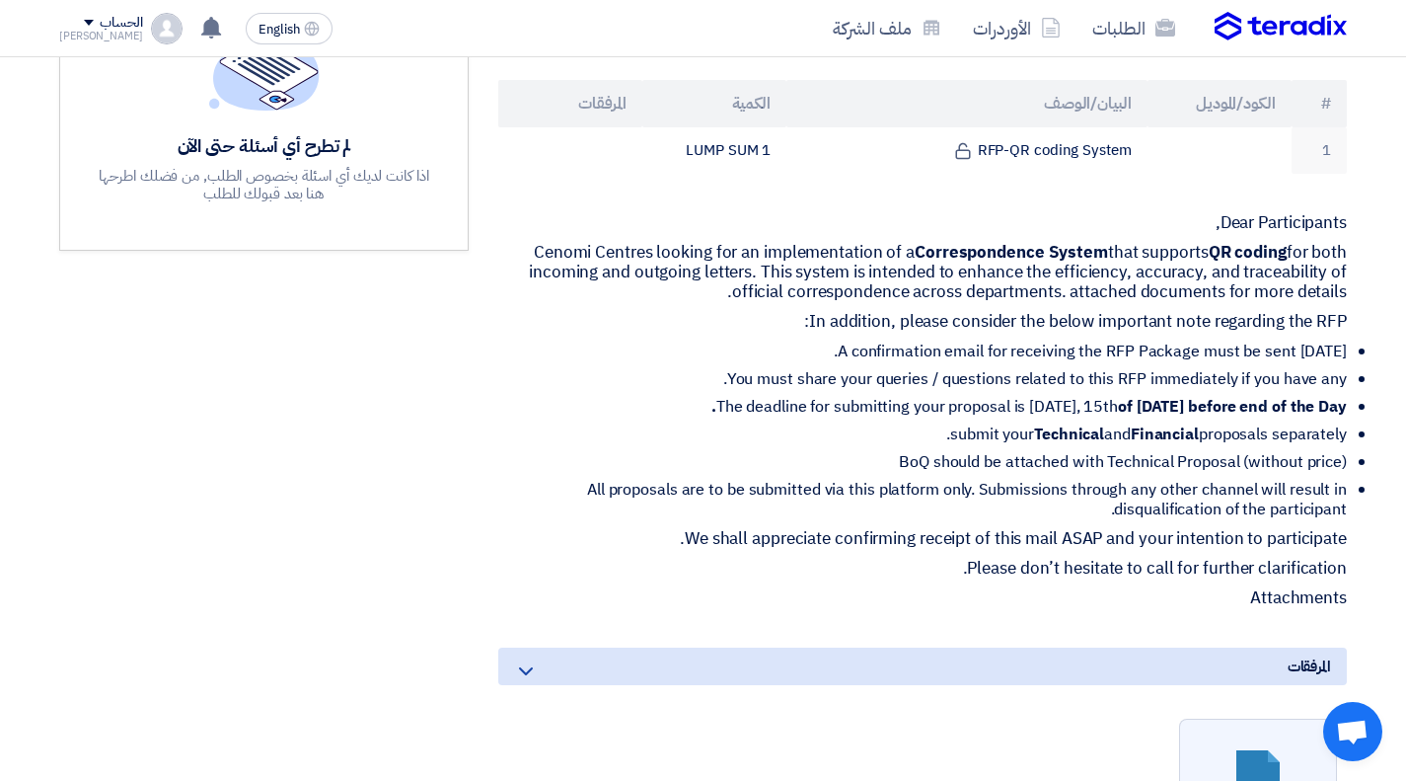
scroll to position [589, 0]
click at [914, 451] on li "BoQ should be attached with Technical Proposal (without price)" at bounding box center [930, 461] width 833 height 20
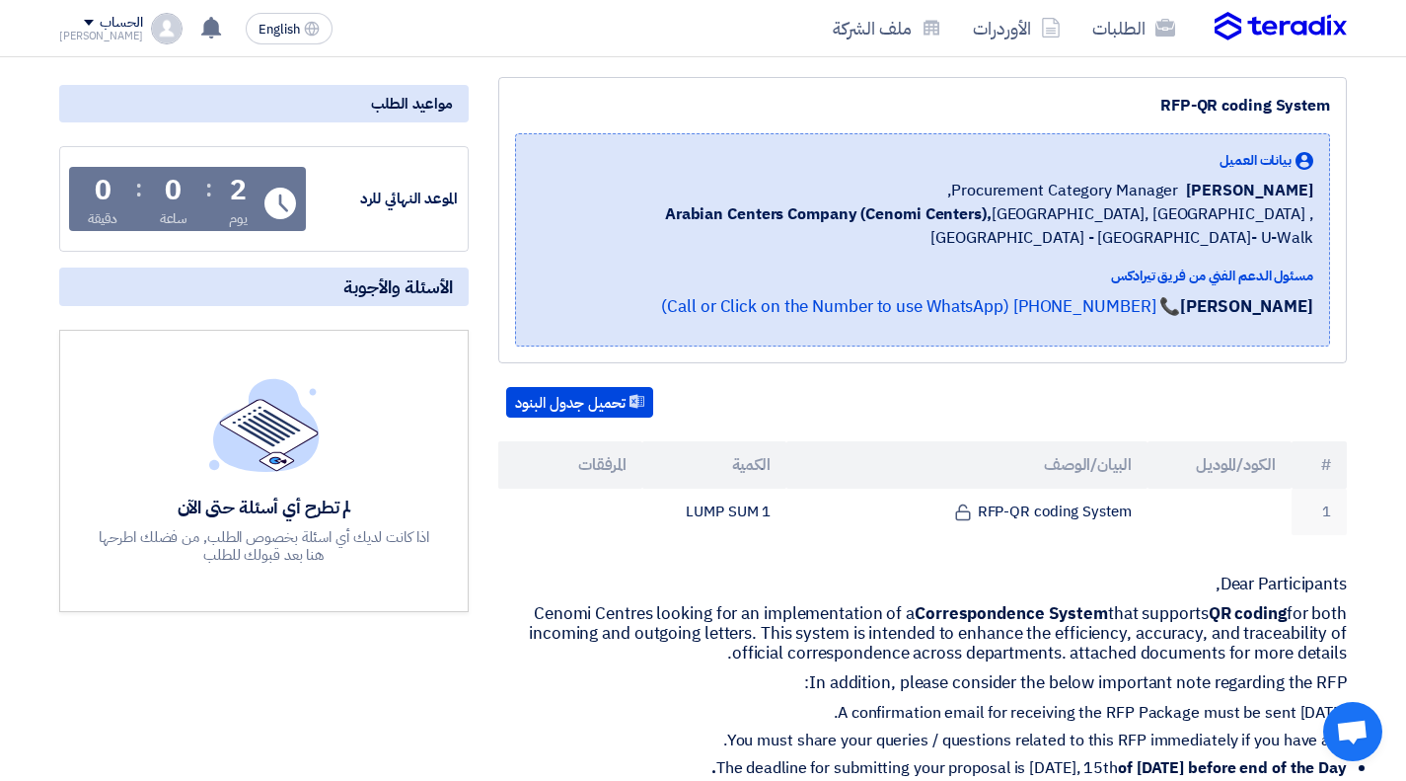
scroll to position [0, 0]
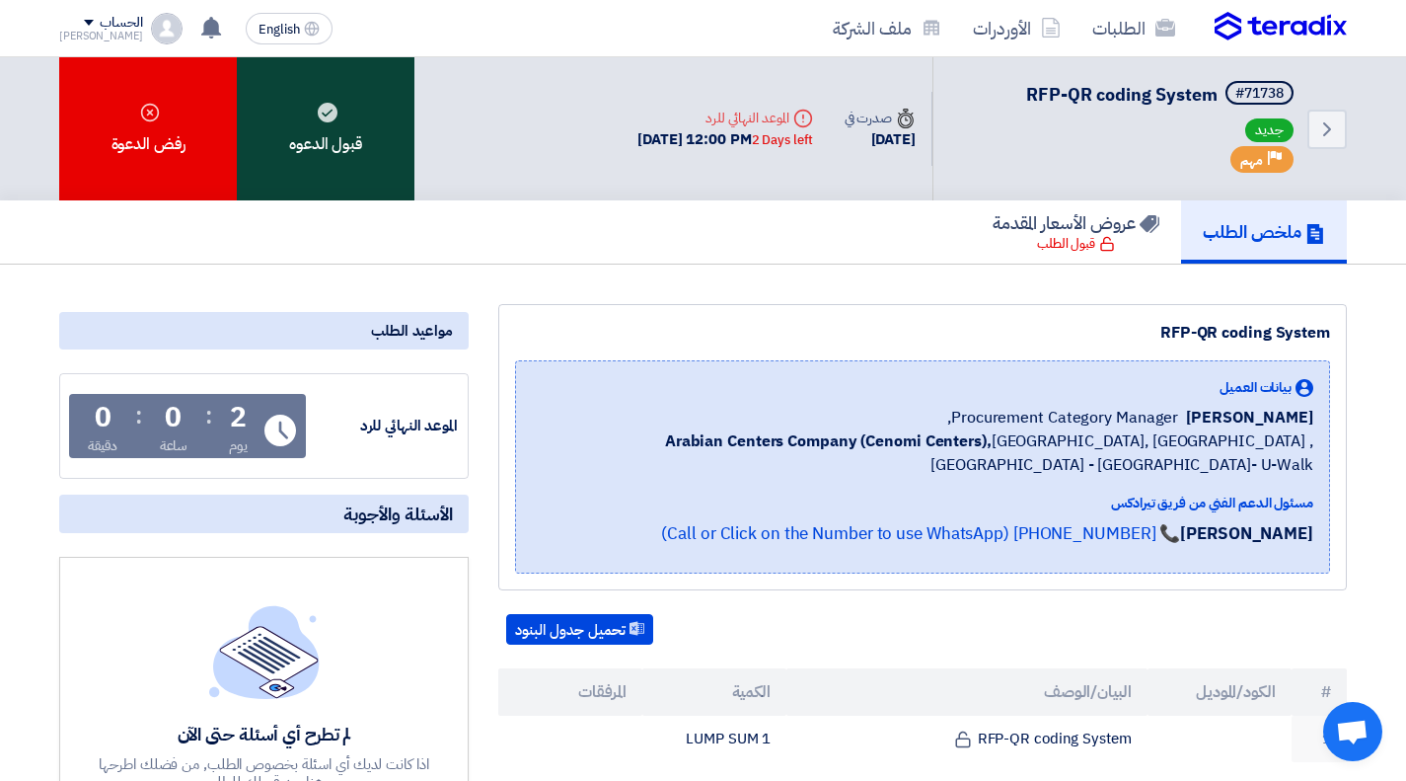
click at [296, 94] on div "قبول الدعوه" at bounding box center [326, 128] width 178 height 143
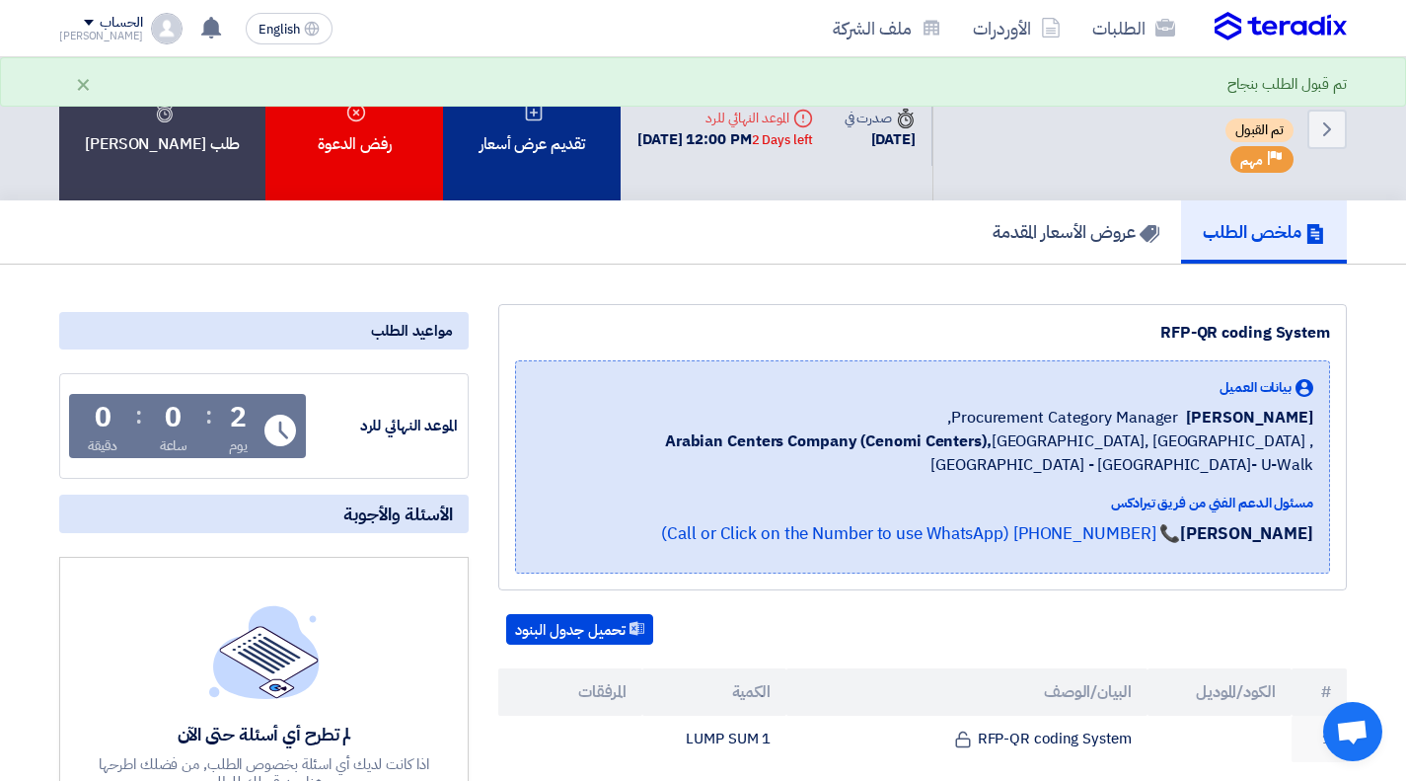
click at [519, 175] on div "تقديم عرض أسعار" at bounding box center [532, 128] width 178 height 143
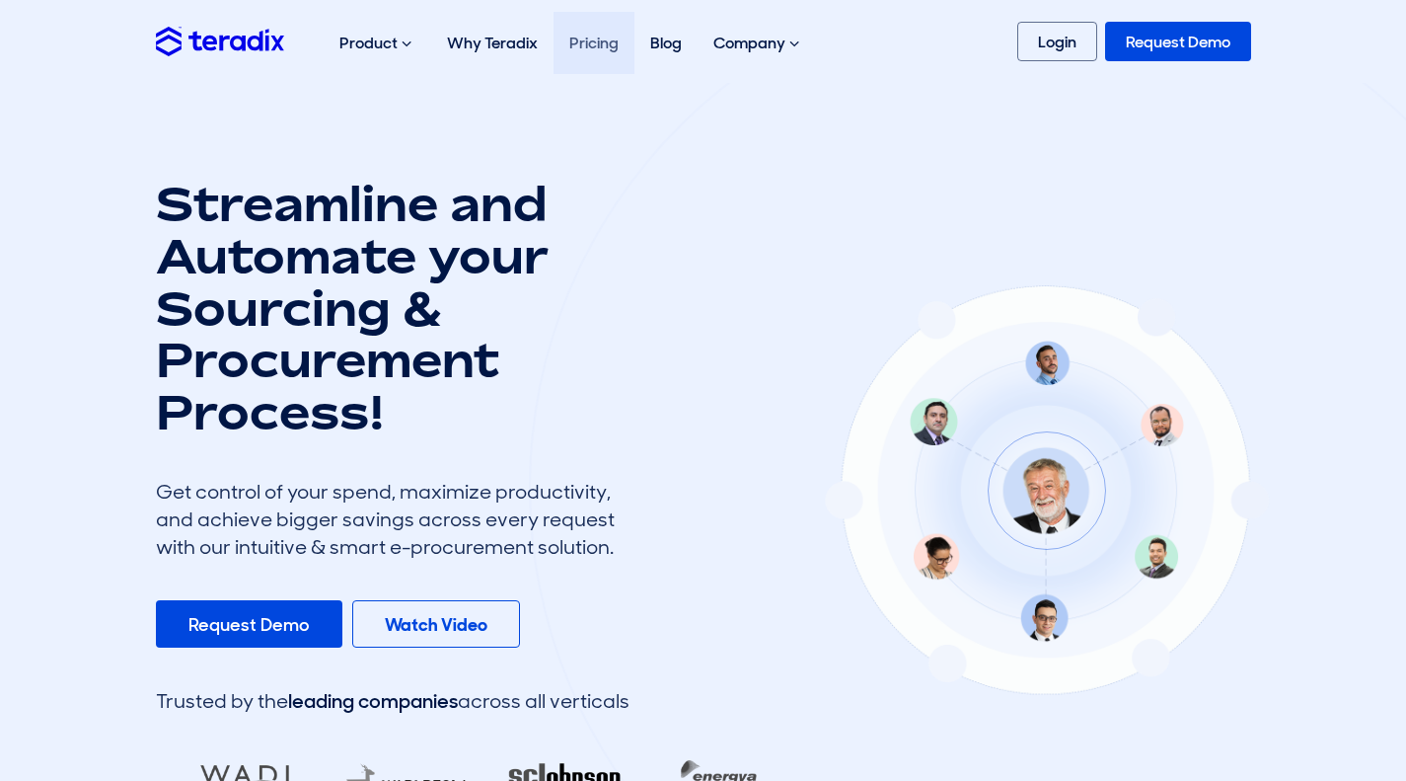
click at [588, 46] on link "Pricing" at bounding box center [594, 43] width 81 height 62
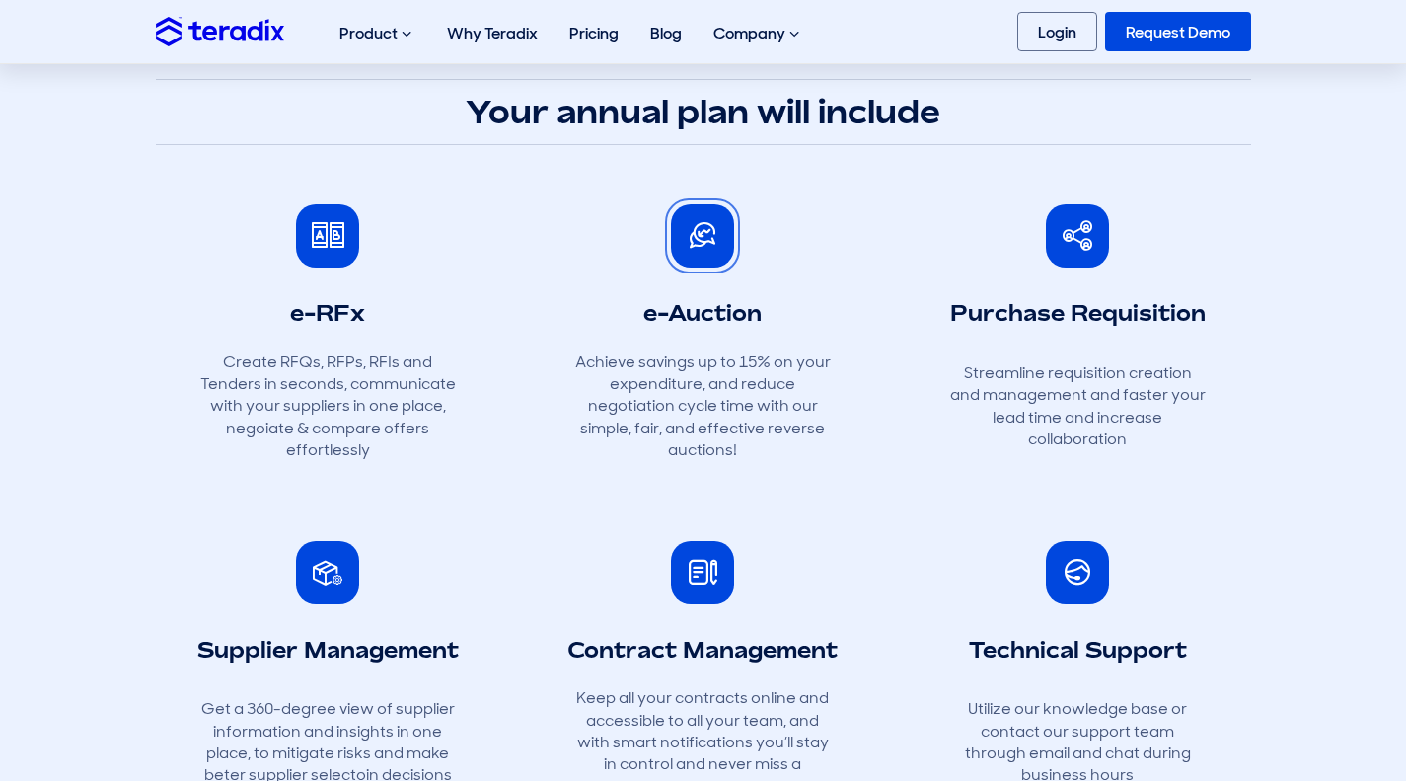
scroll to position [582, 0]
click at [695, 645] on h3 "Contract Management" at bounding box center [702, 650] width 270 height 29
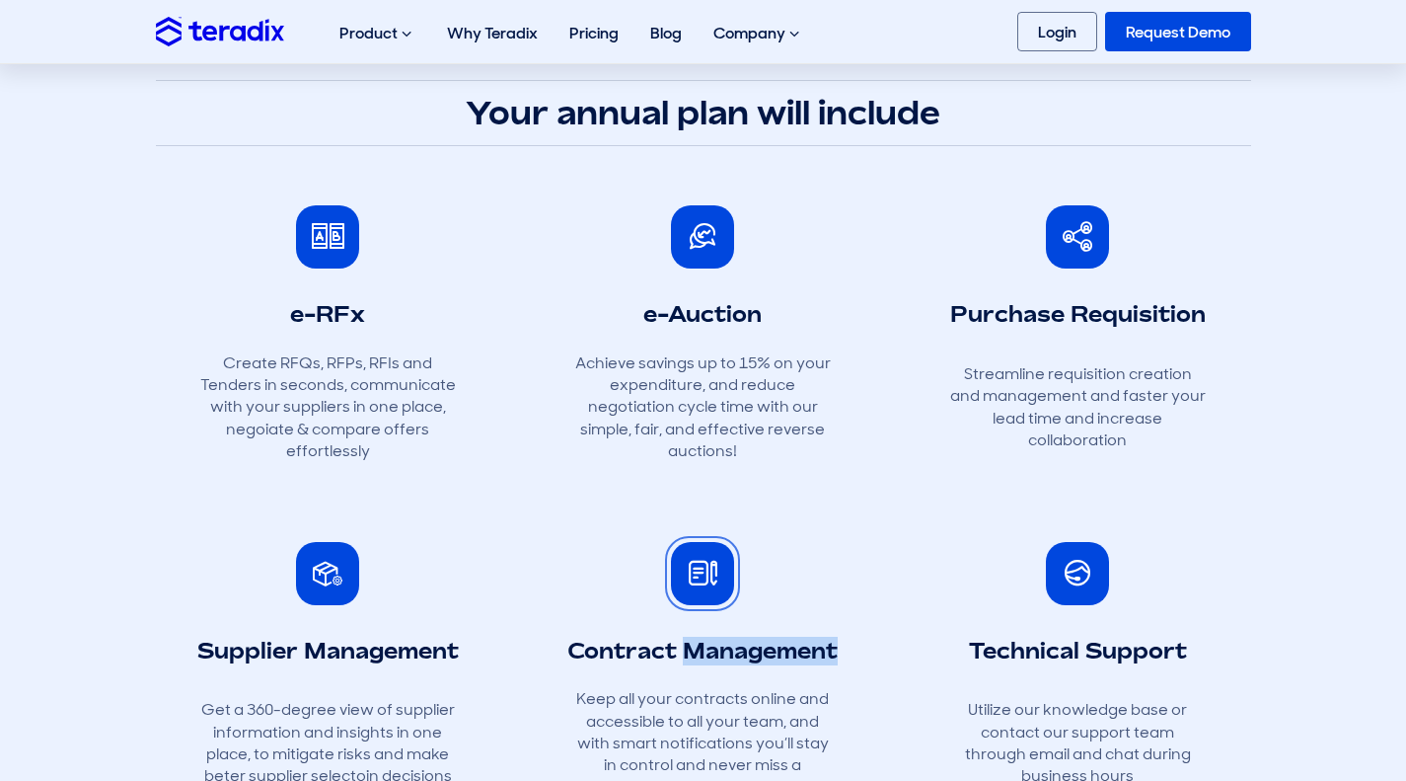
click at [695, 645] on h3 "Contract Management" at bounding box center [702, 650] width 270 height 29
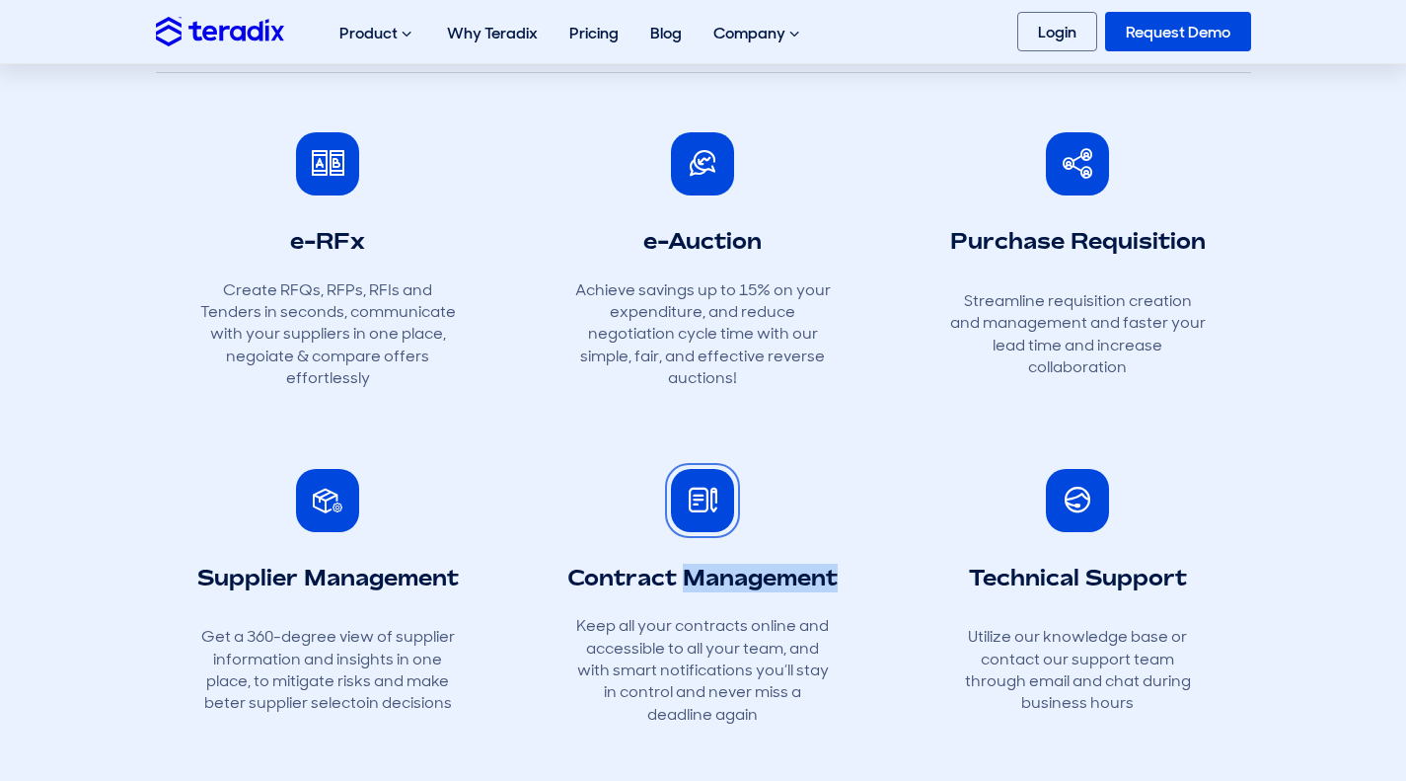
scroll to position [659, 0]
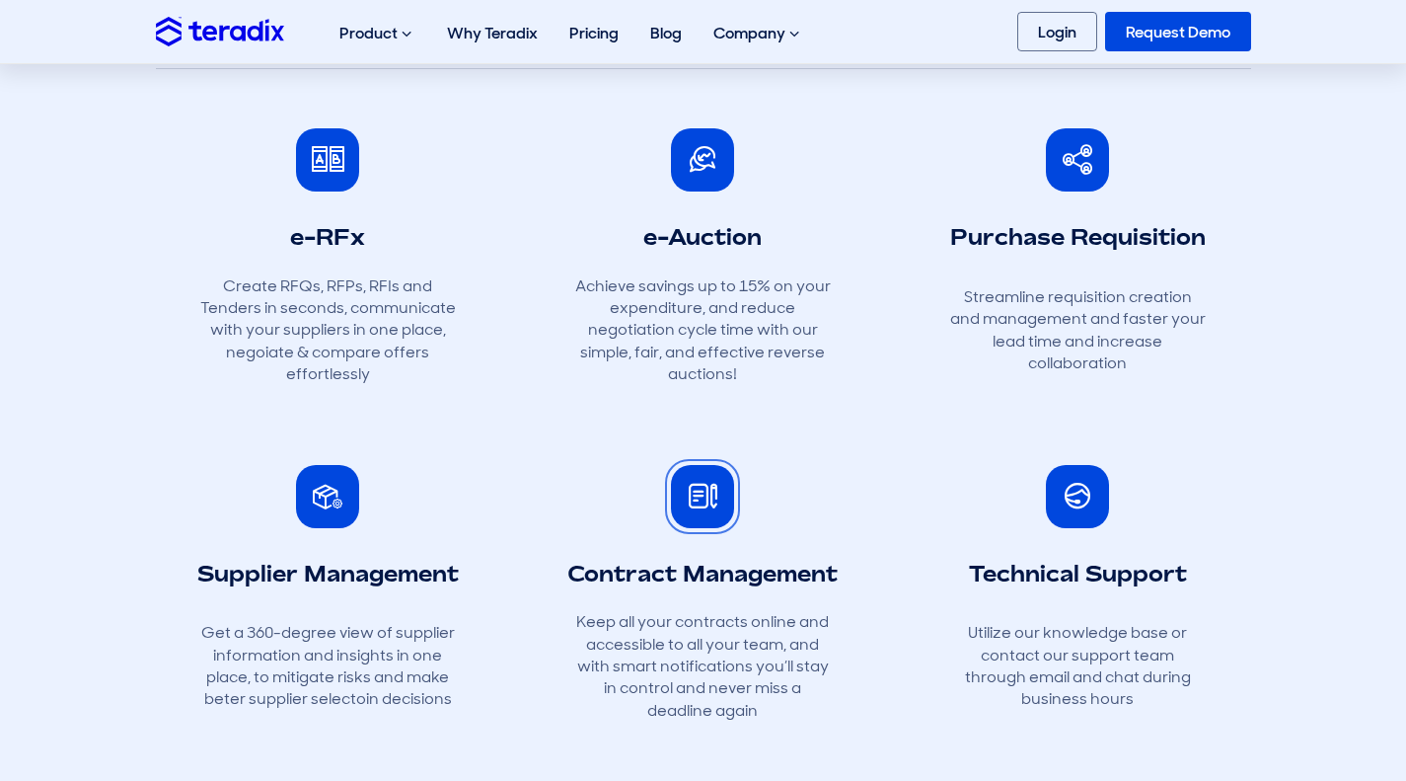
click at [695, 645] on p "Keep all your contracts online and accessible to all your team, and with smart …" at bounding box center [702, 666] width 257 height 111
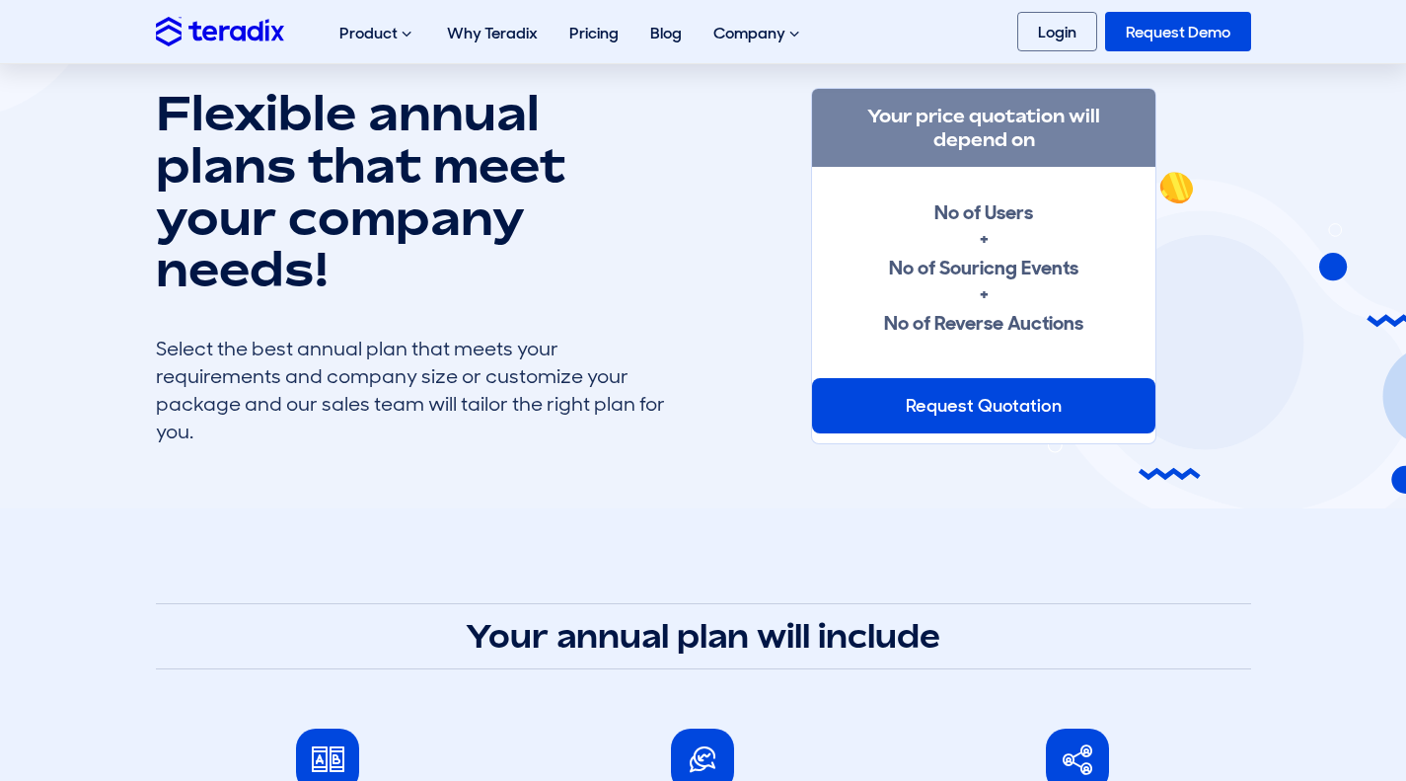
scroll to position [0, 0]
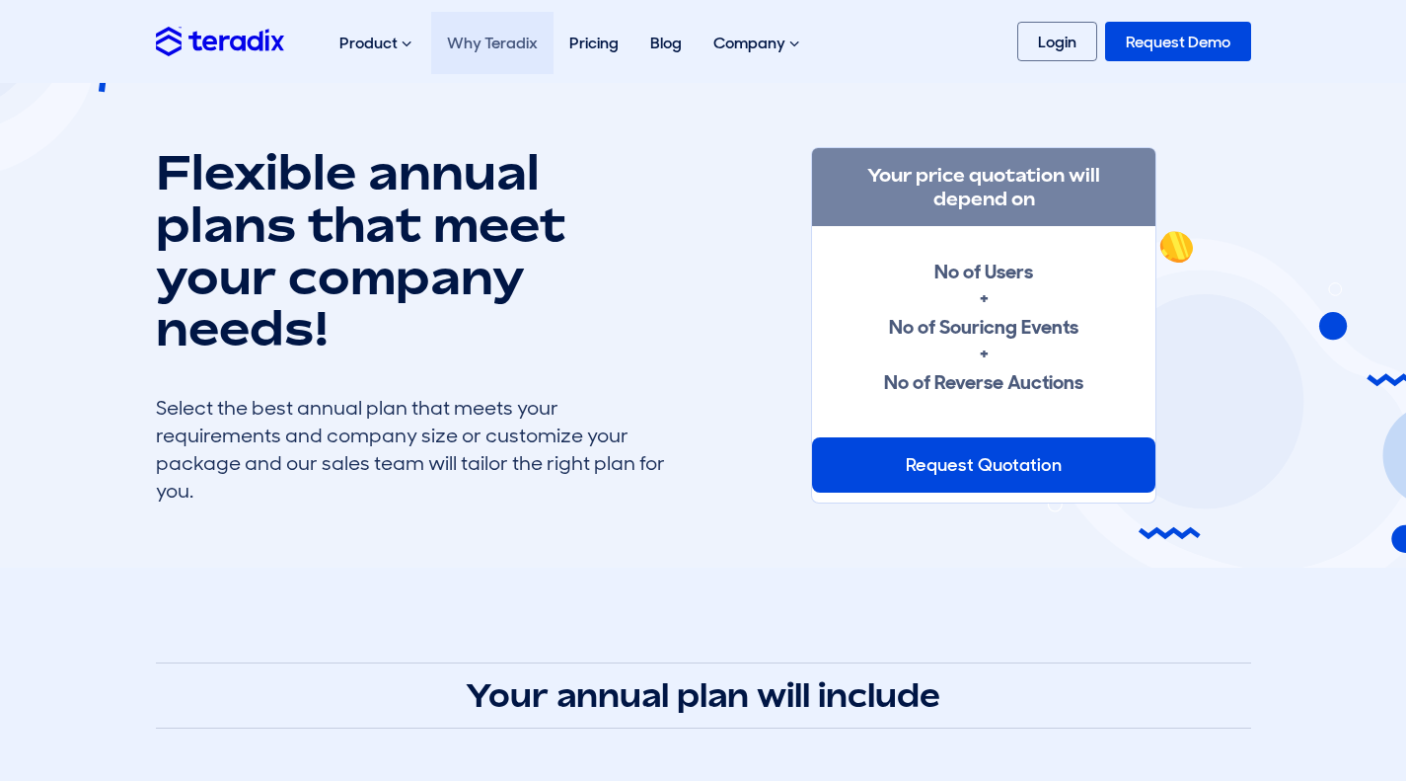
click at [516, 61] on link "Why Teradix" at bounding box center [492, 43] width 122 height 62
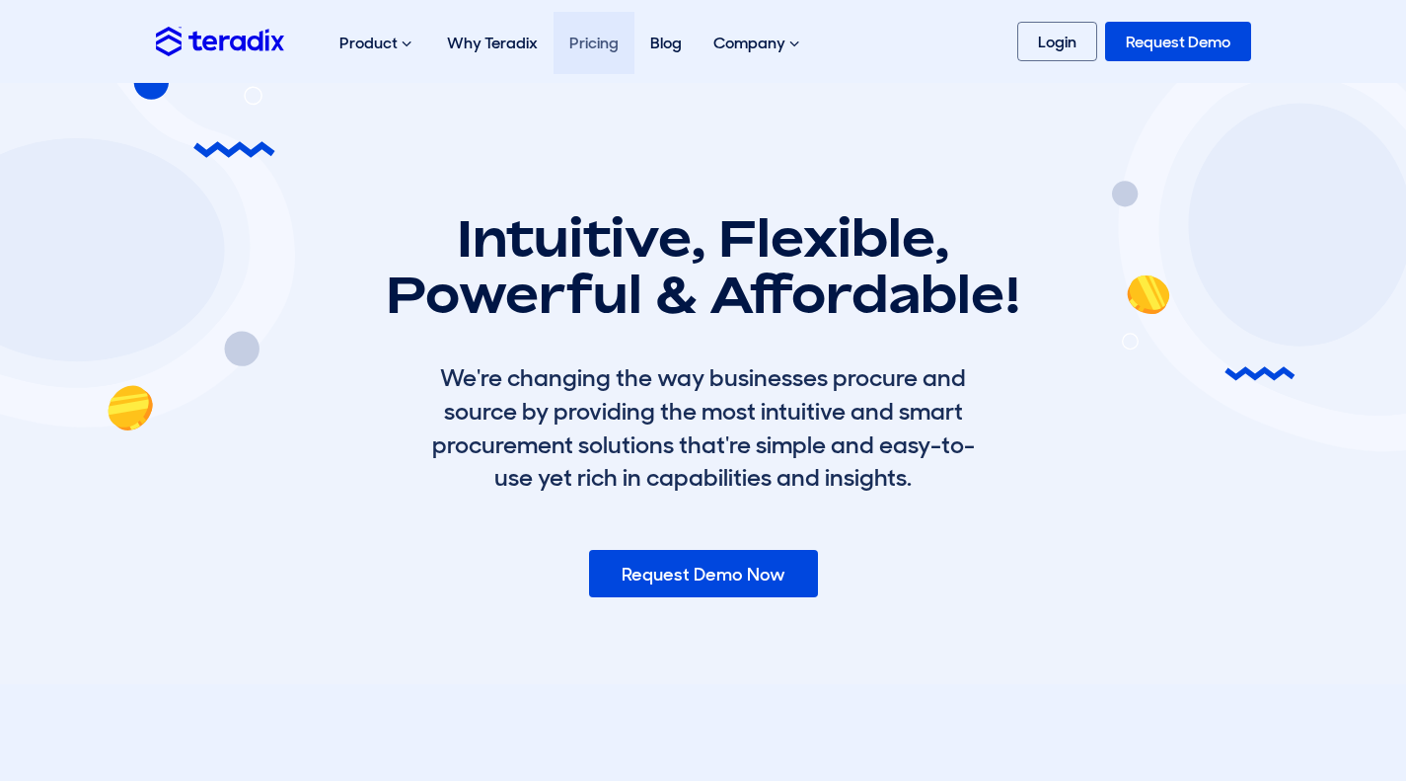
click at [579, 49] on link "Pricing" at bounding box center [594, 43] width 81 height 62
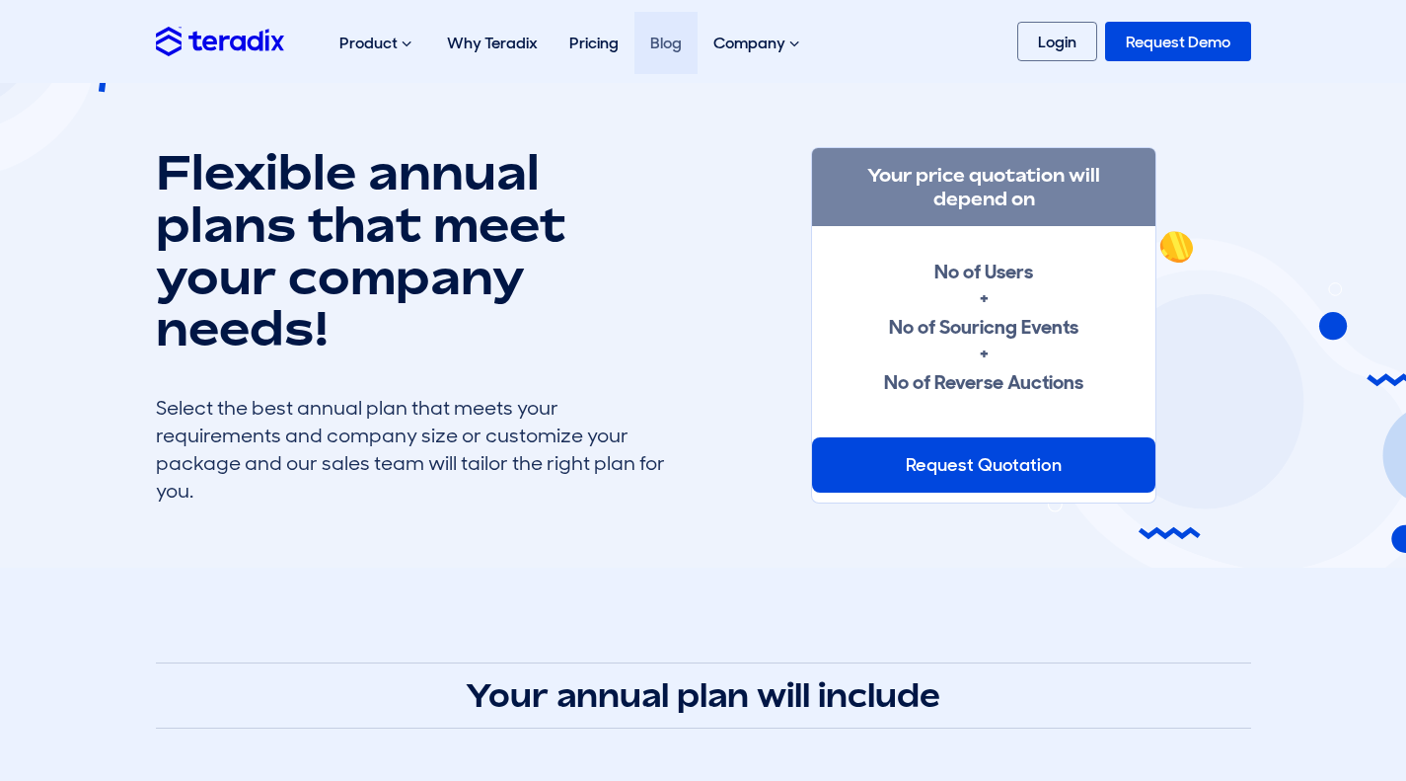
click at [683, 54] on link "Blog" at bounding box center [665, 43] width 63 height 62
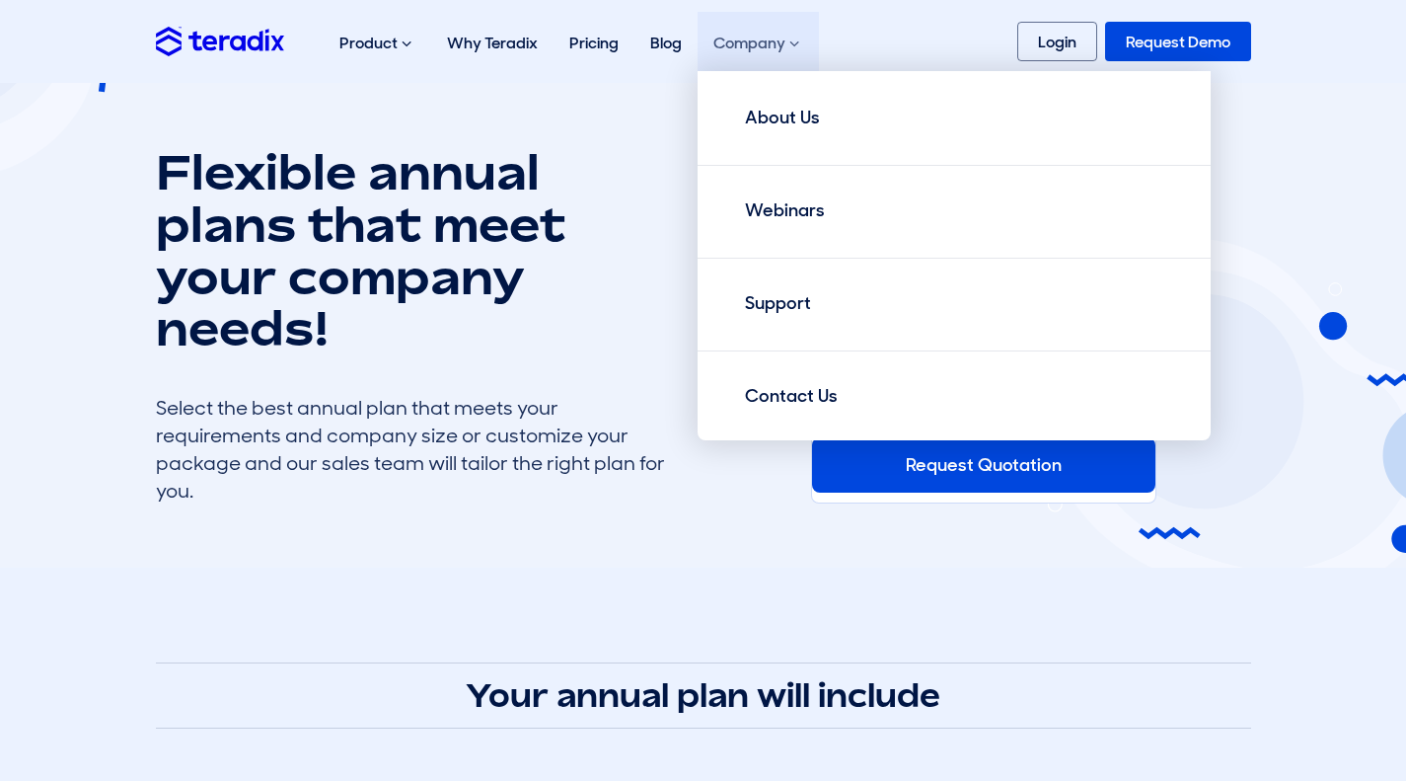
click at [795, 24] on div "Company About Us Webinars Support Contact Us" at bounding box center [758, 43] width 121 height 63
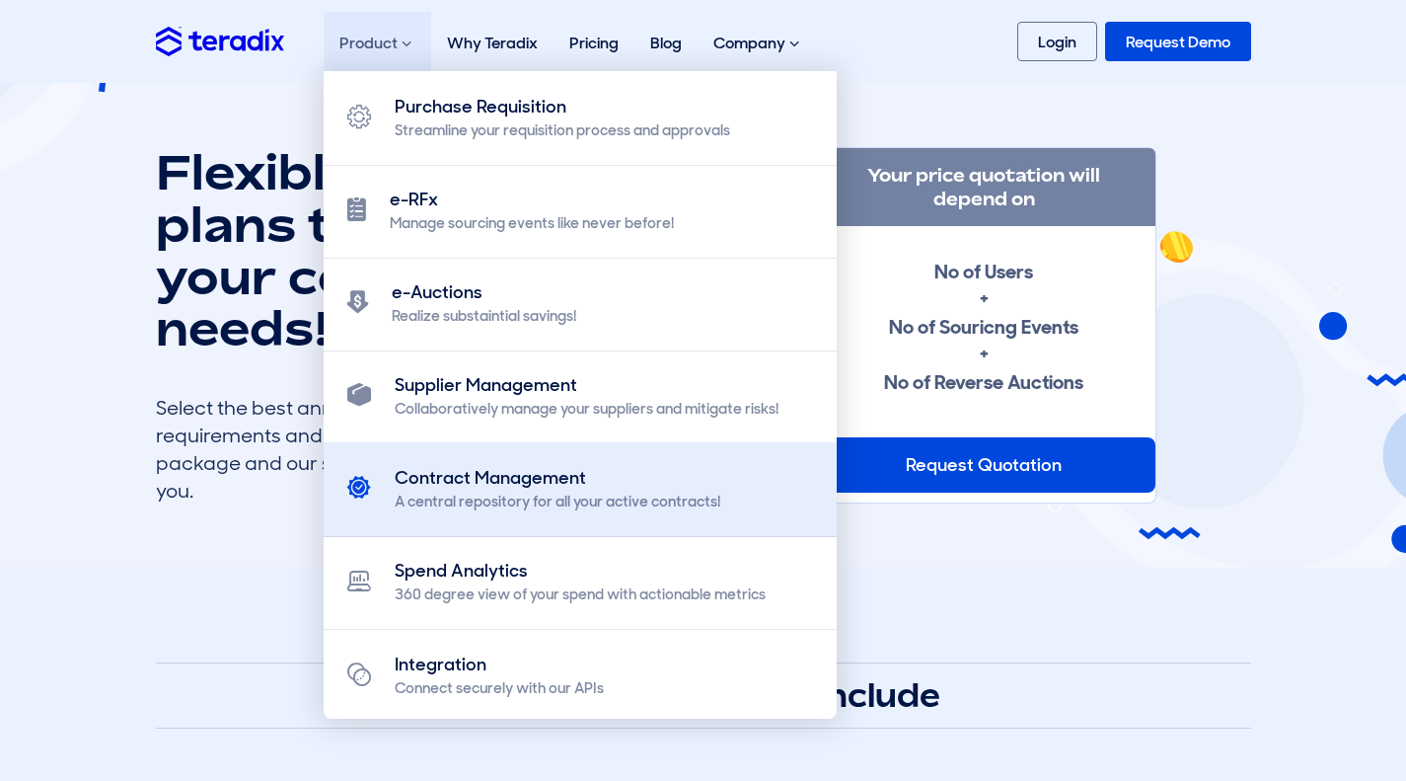
click at [465, 471] on div "Contract Management" at bounding box center [558, 478] width 326 height 27
